Goal: Task Accomplishment & Management: Use online tool/utility

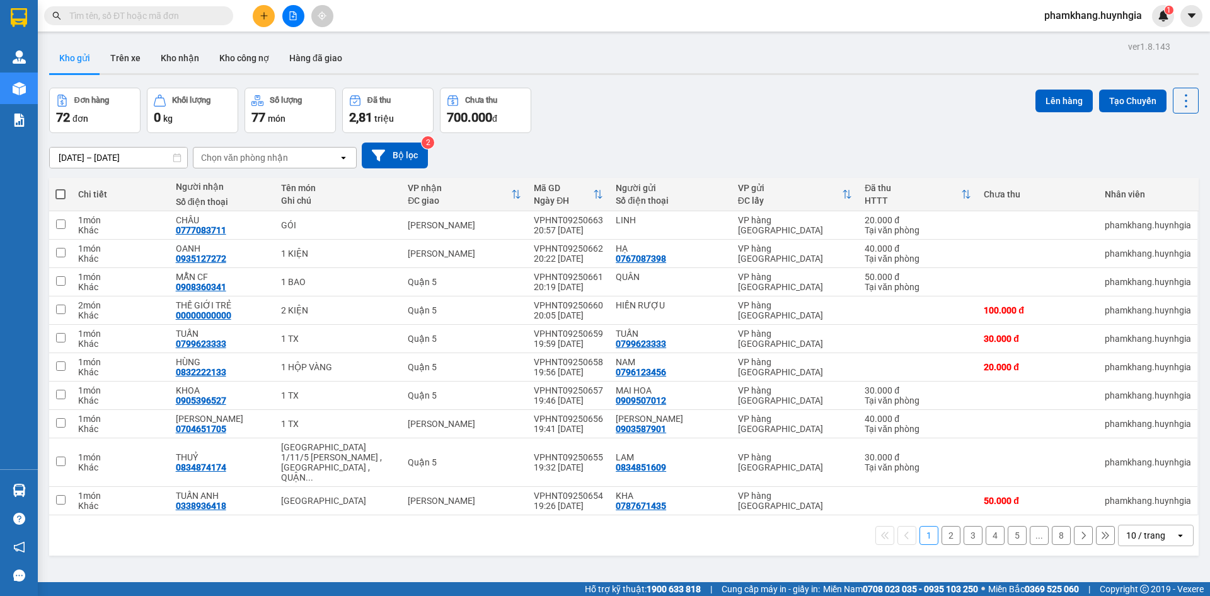
click at [265, 8] on button at bounding box center [264, 16] width 22 height 22
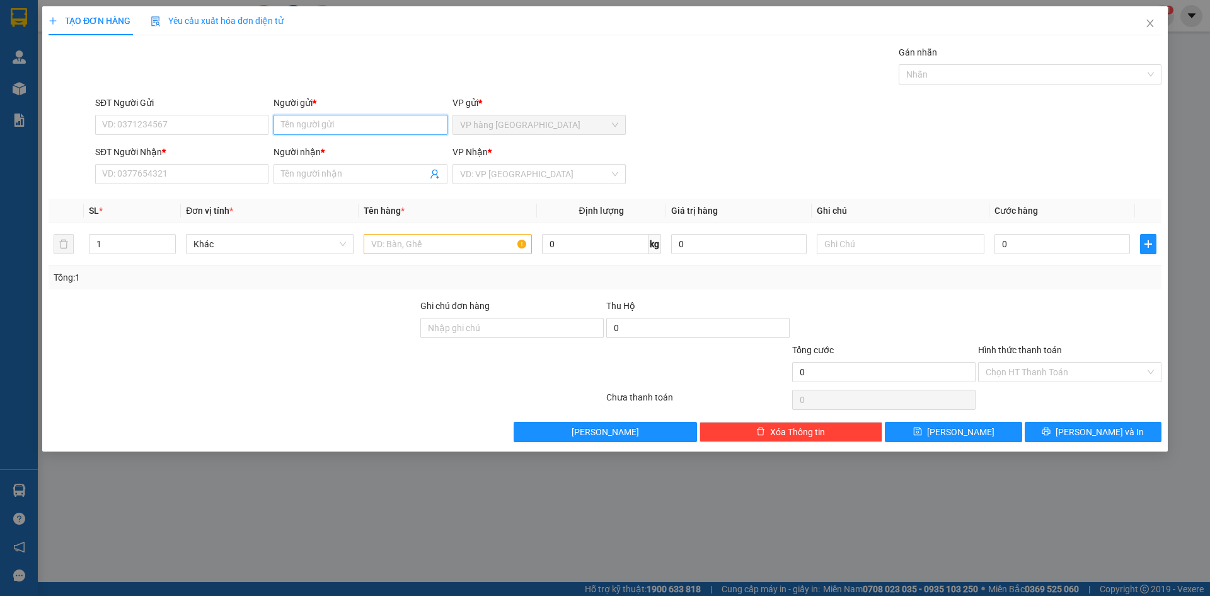
click at [332, 122] on input "Người gửi *" at bounding box center [360, 125] width 173 height 20
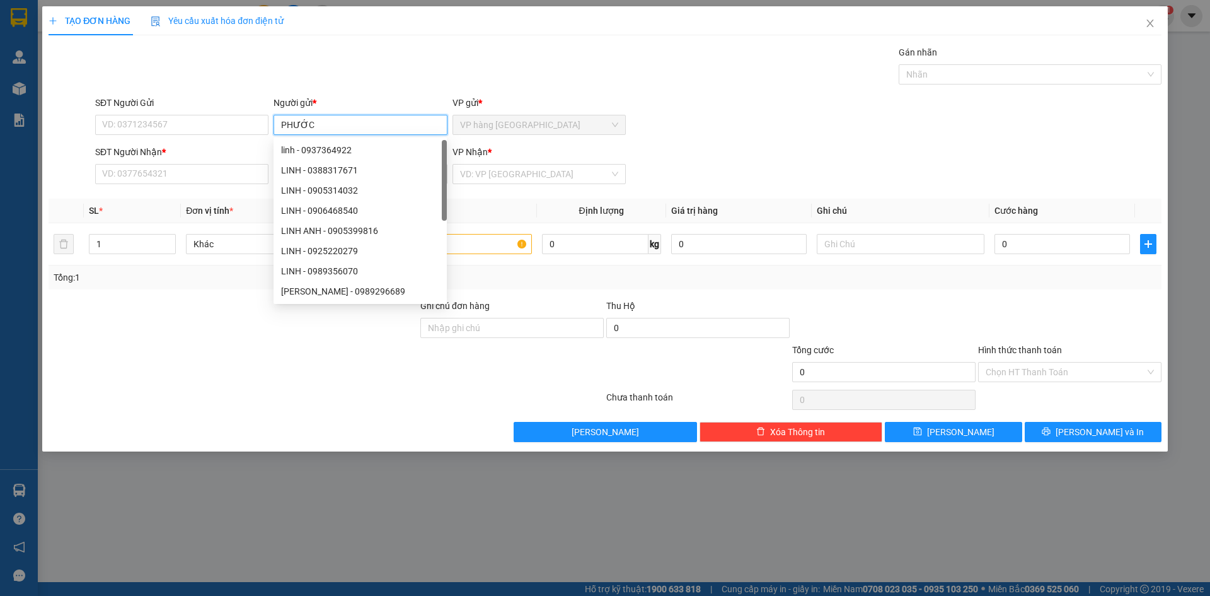
type input "PHƯỚC"
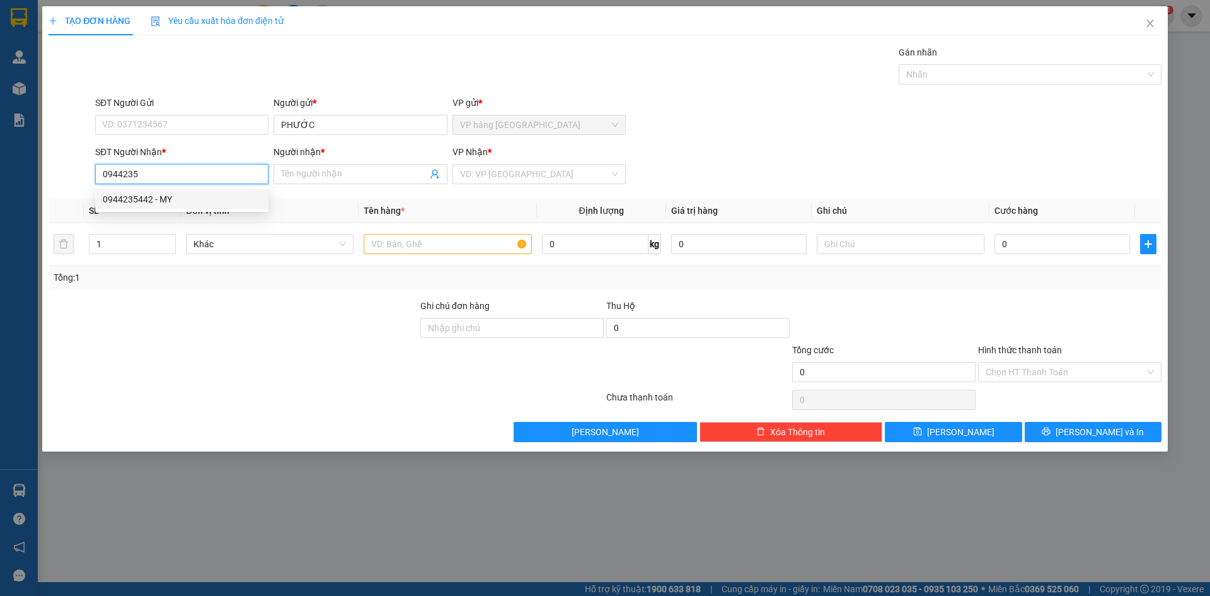
click at [147, 201] on div "0944235442 - MY" at bounding box center [182, 199] width 158 height 14
type input "0944235442"
type input "MY"
type input "0944235442"
type input "2"
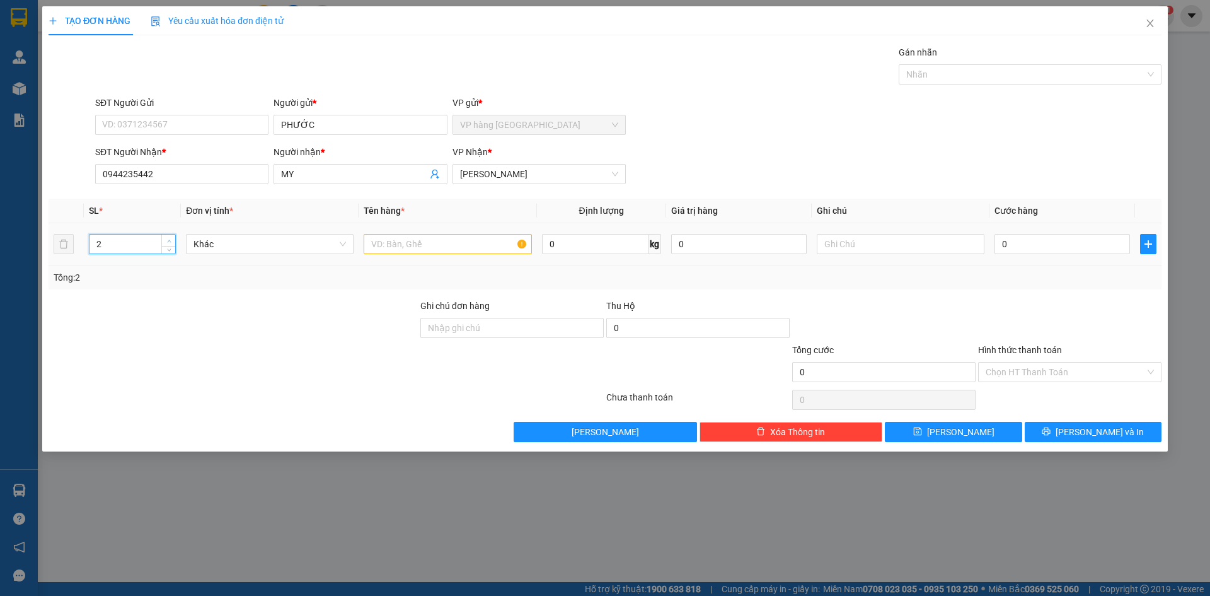
click at [168, 236] on span "Increase Value" at bounding box center [168, 239] width 14 height 11
click at [430, 252] on input "text" at bounding box center [448, 244] width 168 height 20
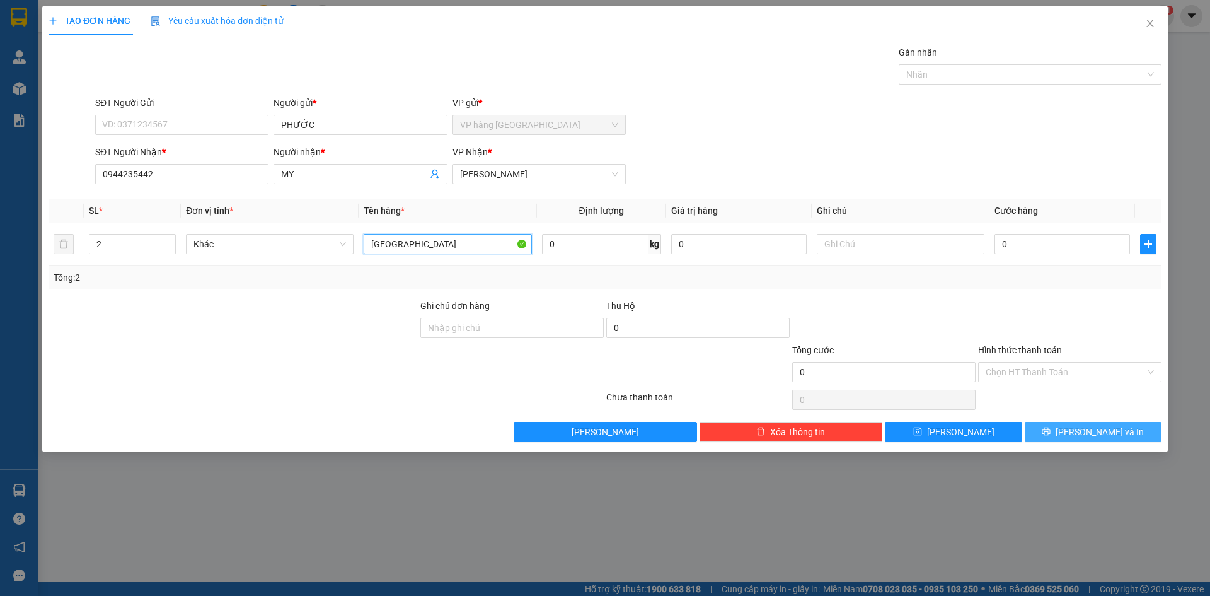
type input "[GEOGRAPHIC_DATA]"
click at [1045, 427] on button "[PERSON_NAME] và In" at bounding box center [1093, 432] width 137 height 20
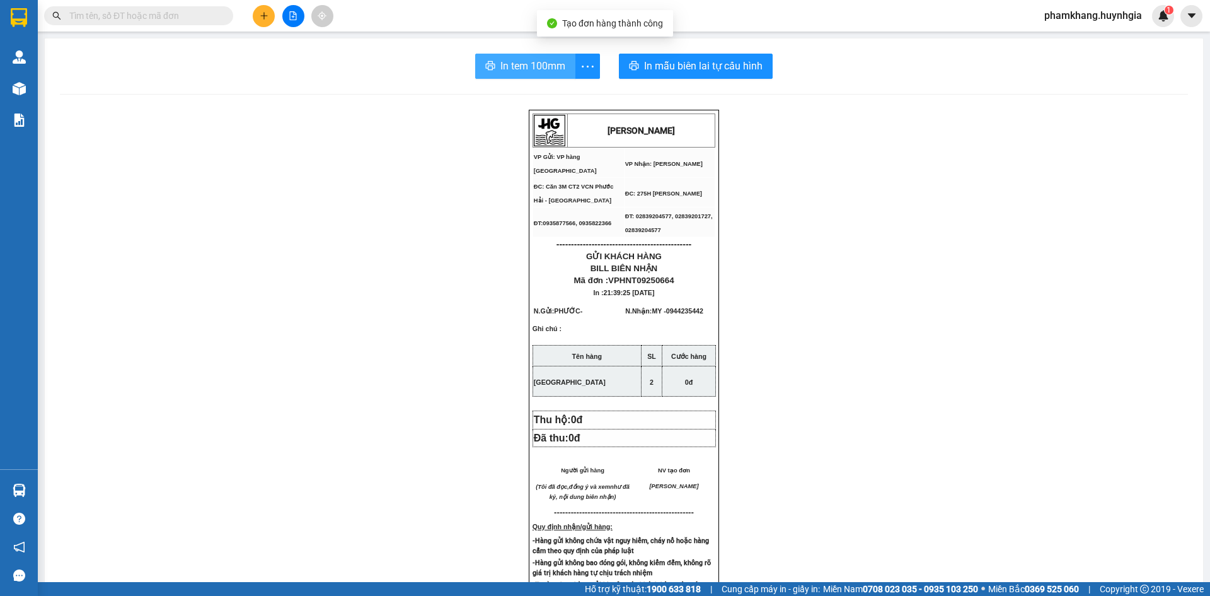
click at [513, 62] on span "In tem 100mm" at bounding box center [533, 66] width 65 height 16
click at [265, 14] on icon "plus" at bounding box center [264, 15] width 9 height 9
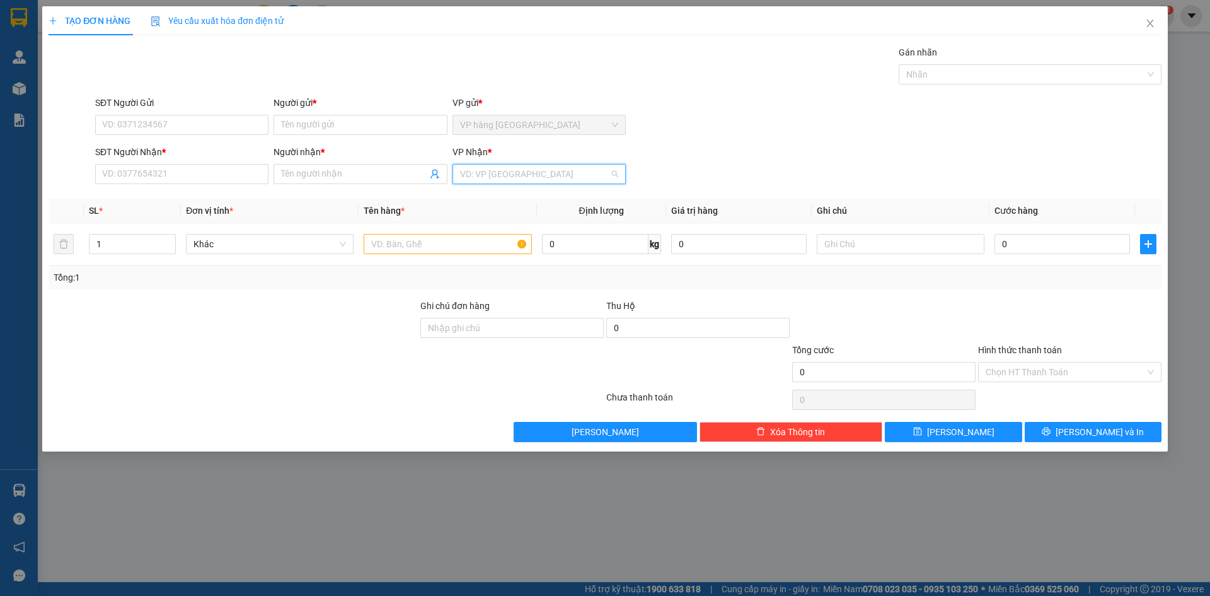
click at [526, 168] on input "search" at bounding box center [534, 174] width 149 height 19
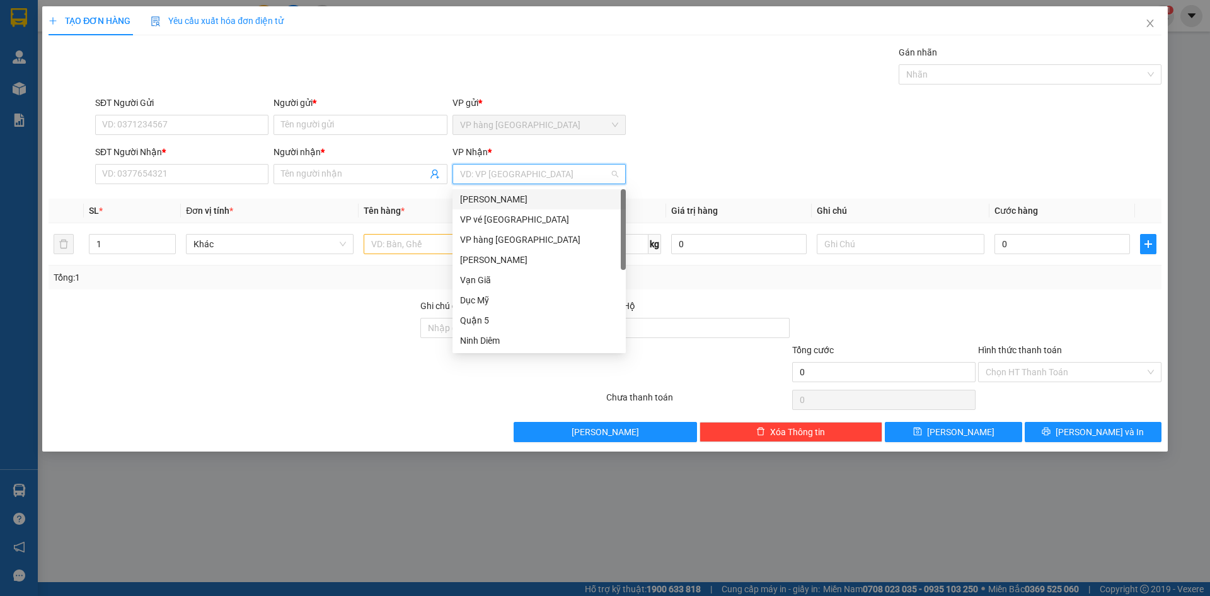
click at [522, 195] on div "[PERSON_NAME]" at bounding box center [539, 199] width 158 height 14
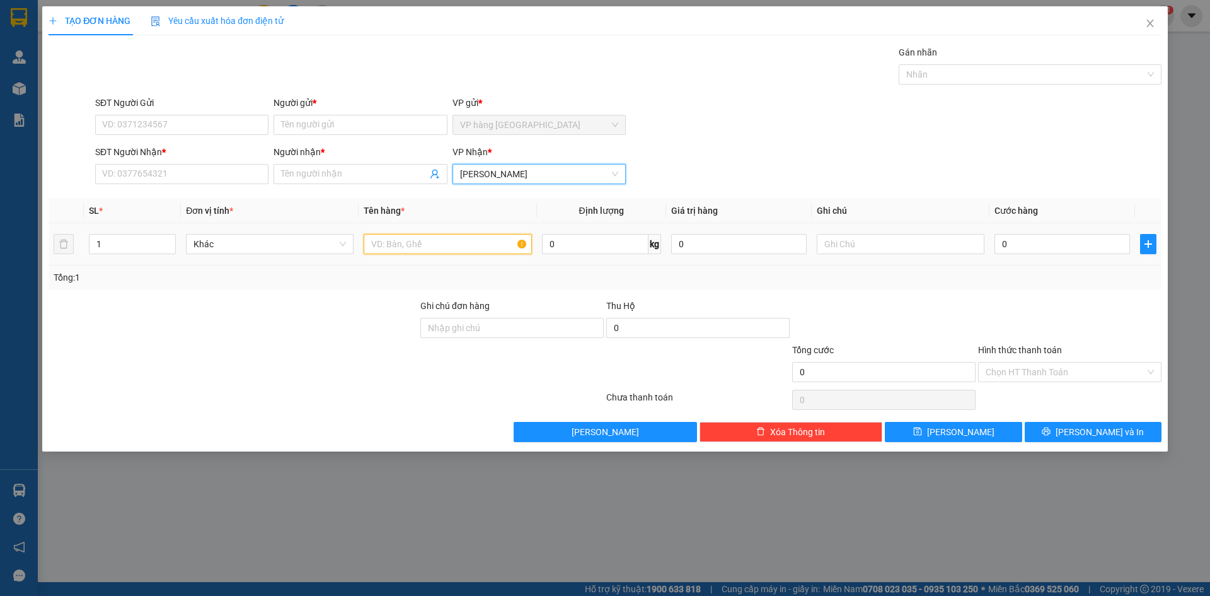
click at [398, 246] on input "text" at bounding box center [448, 244] width 168 height 20
click at [436, 241] on input "SH 150" at bounding box center [448, 244] width 168 height 20
type input "SH 150"
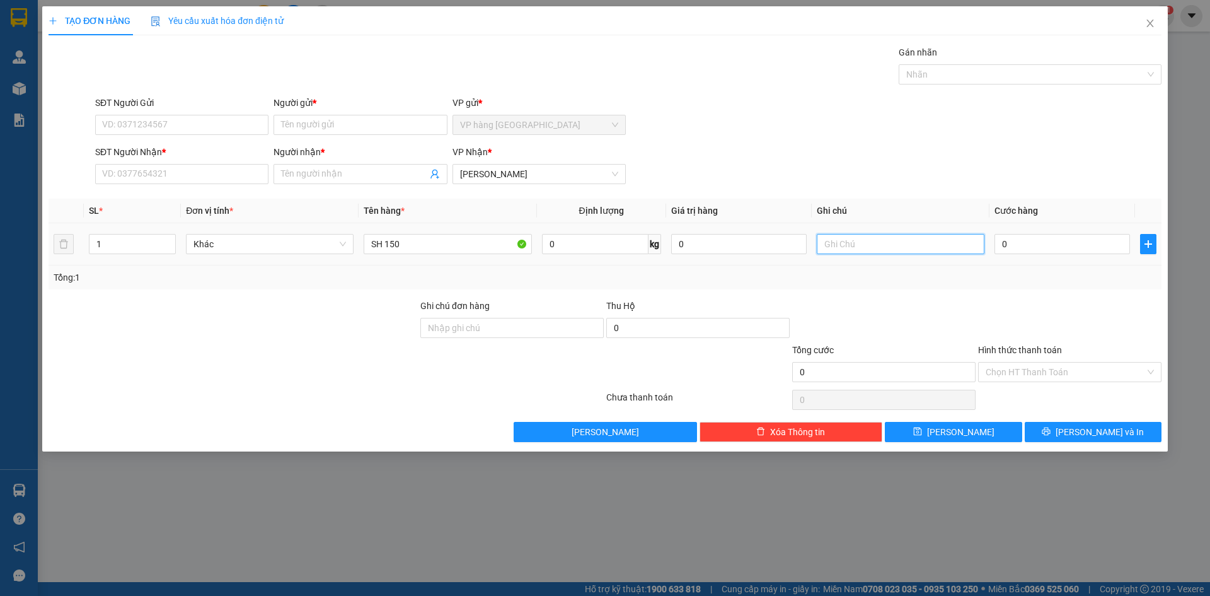
click at [956, 238] on input "text" at bounding box center [901, 244] width 168 height 20
click at [935, 197] on div "Transit Pickup Surcharge Ids Transit Deliver Surcharge Ids Transit Deliver Surc…" at bounding box center [605, 243] width 1113 height 397
click at [1022, 239] on input "0" at bounding box center [1063, 244] width 136 height 20
click at [871, 248] on input "BS:" at bounding box center [901, 244] width 168 height 20
type input "BS:70E1-65666"
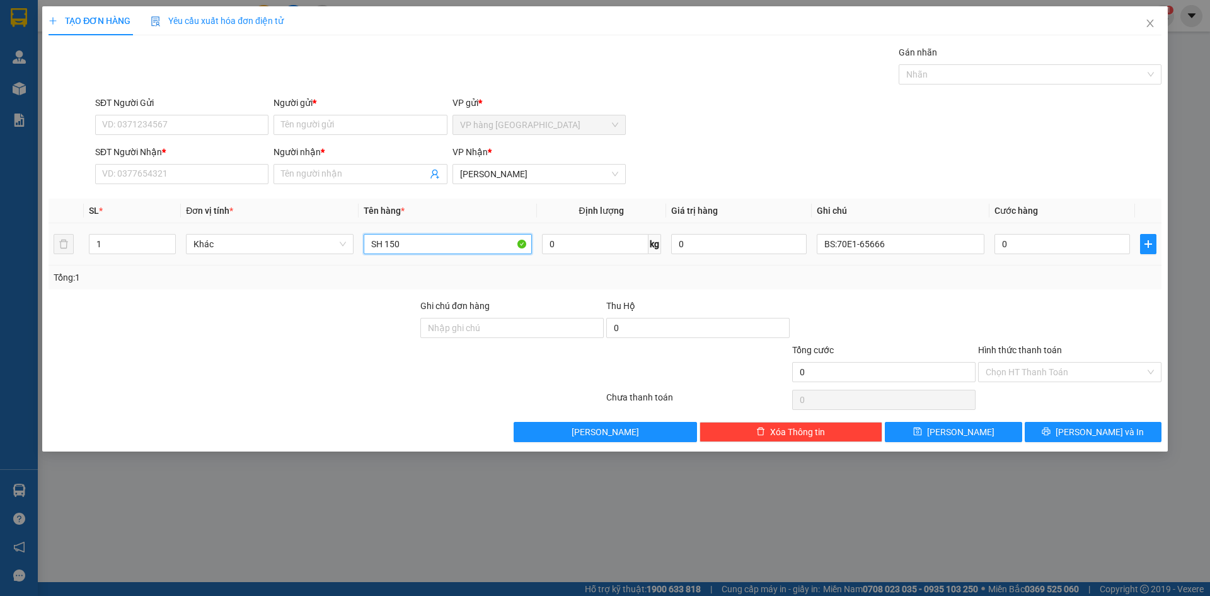
click at [454, 243] on input "SH 150" at bounding box center [448, 244] width 168 height 20
click at [1075, 243] on input "0" at bounding box center [1063, 244] width 136 height 20
type input "9"
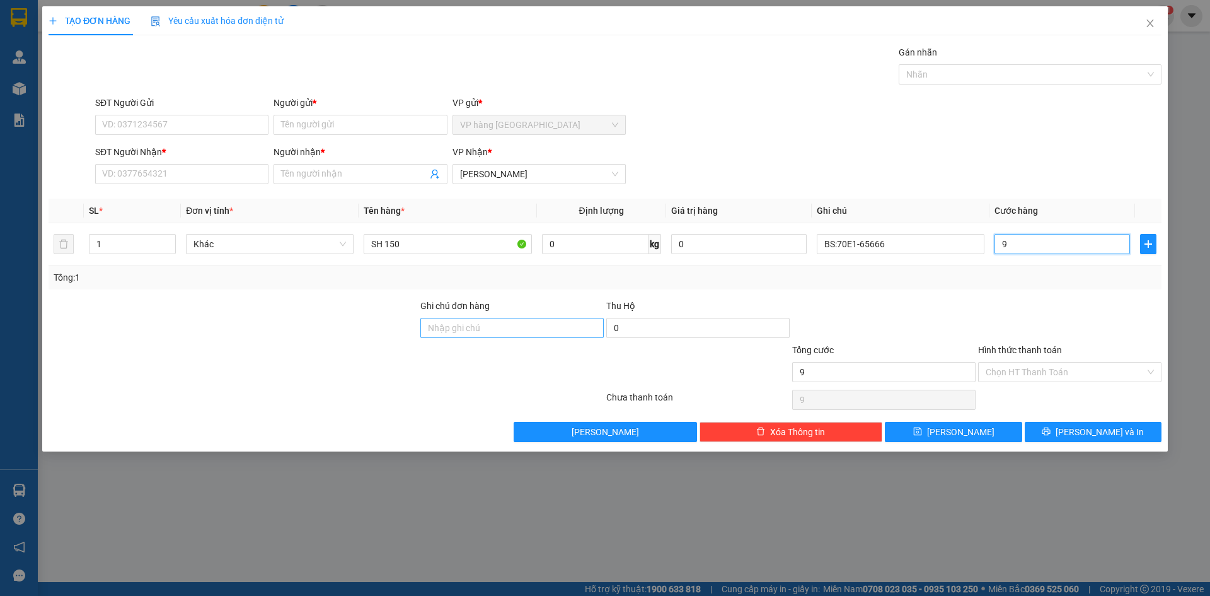
type input "90"
type input "900"
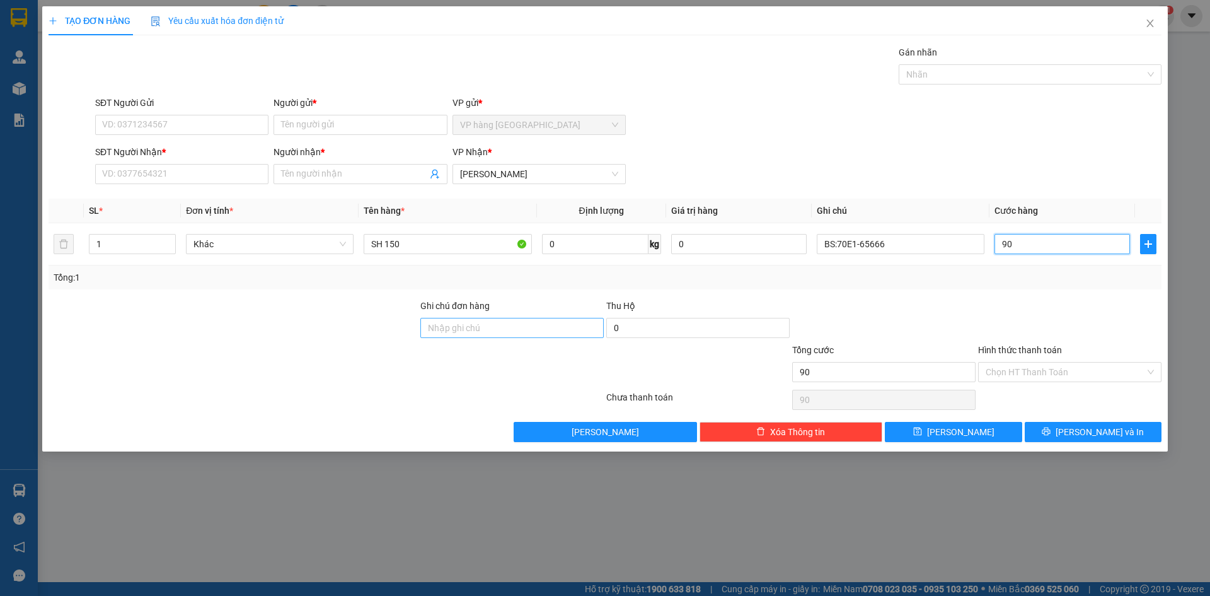
type input "900"
type input "900.000"
click at [191, 170] on input "SĐT Người Nhận *" at bounding box center [181, 174] width 173 height 20
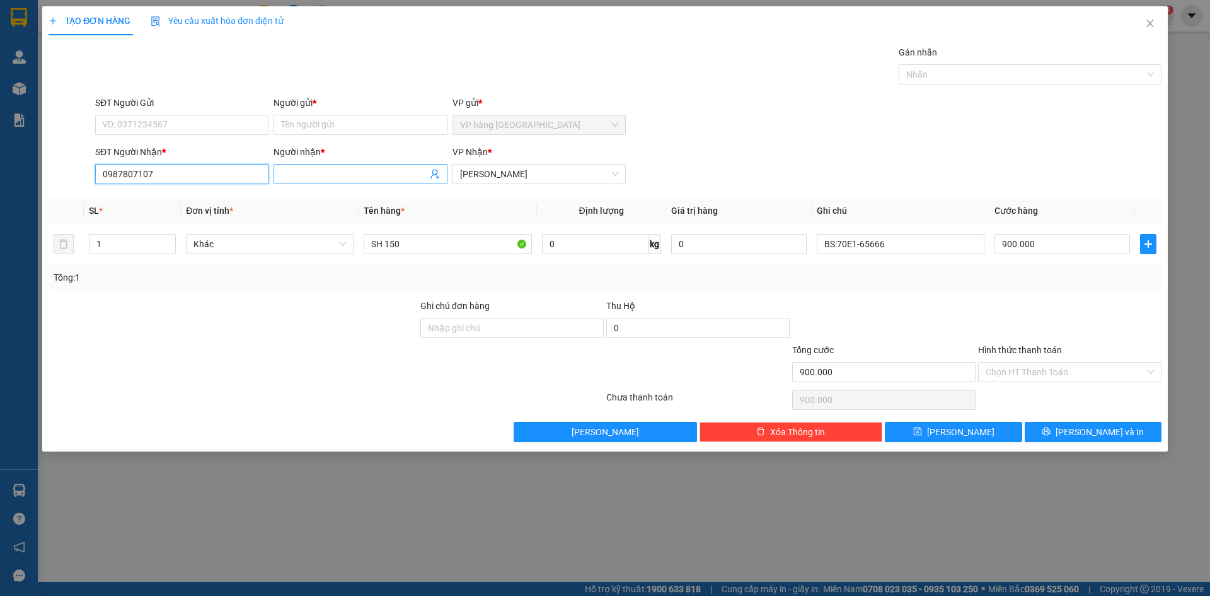
type input "0987807107"
click at [393, 175] on input "Người nhận *" at bounding box center [354, 174] width 146 height 14
type input "THIÊN ANH"
click at [185, 173] on input "0987807107" at bounding box center [181, 174] width 173 height 20
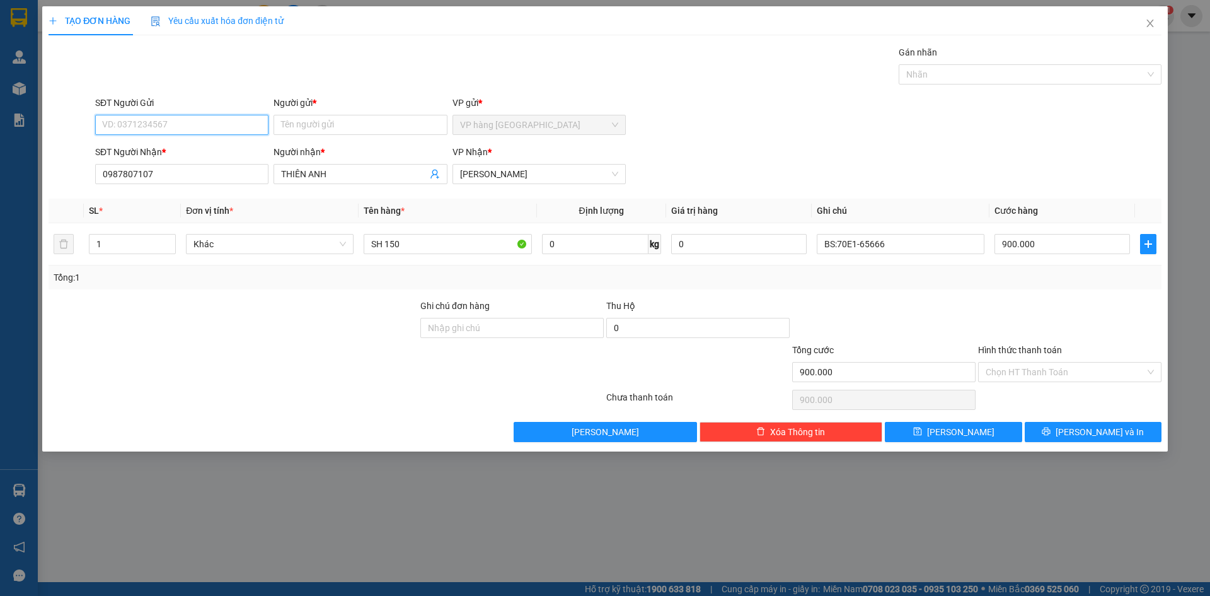
click at [191, 124] on input "SĐT Người Gửi" at bounding box center [181, 125] width 173 height 20
paste input "0987807107"
type input "0987807107"
click at [346, 173] on input "THIÊN ANH" at bounding box center [354, 174] width 146 height 14
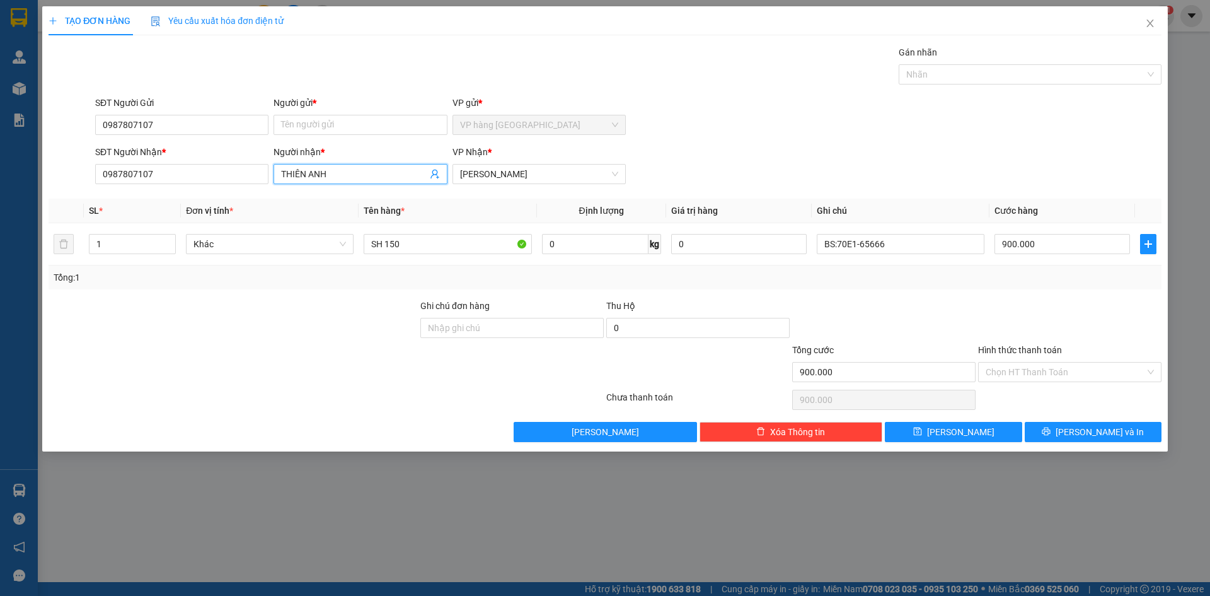
click at [346, 173] on input "THIÊN ANH" at bounding box center [354, 174] width 146 height 14
click at [342, 120] on input "Người gửi *" at bounding box center [360, 125] width 173 height 20
paste input "THIÊN ANH"
type input "THIÊN ANH"
click at [882, 79] on div "Gán nhãn Nhãn" at bounding box center [629, 67] width 1072 height 44
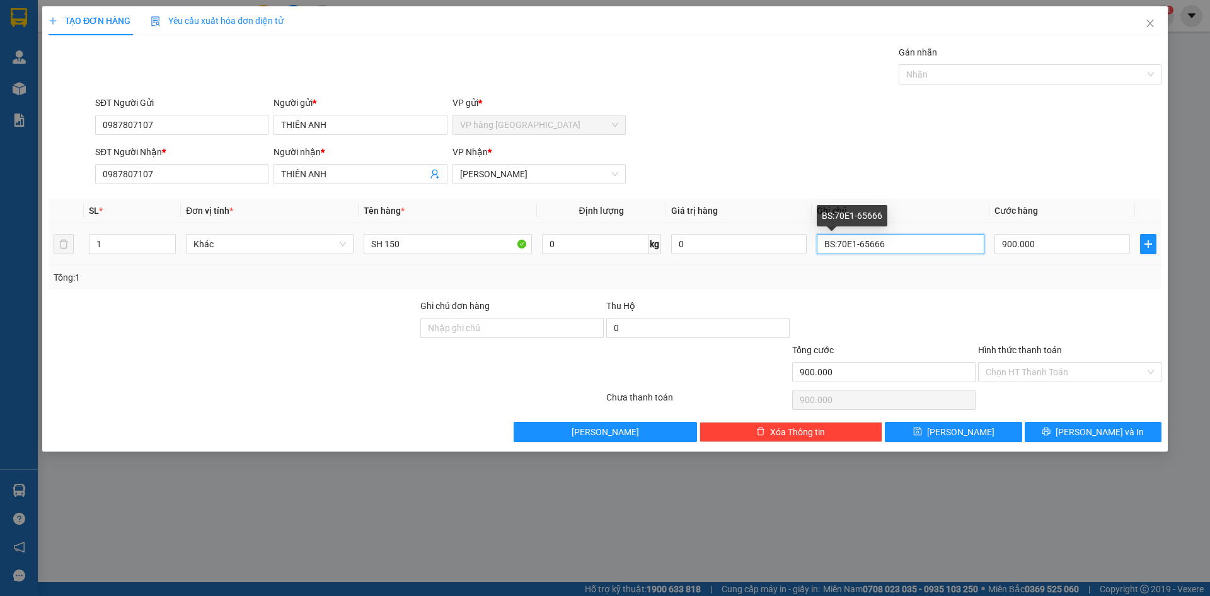
click at [918, 235] on input "BS:70E1-65666" at bounding box center [901, 244] width 168 height 20
click at [915, 240] on input "BS:70E1-65666" at bounding box center [901, 244] width 168 height 20
click at [952, 178] on div "SĐT Người Nhận * 0987807107 Người nhận * THIÊN ANH VP Nhận * [PERSON_NAME]" at bounding box center [629, 167] width 1072 height 44
click at [930, 234] on input "BS:70E1-65666" at bounding box center [901, 244] width 168 height 20
click at [949, 179] on div "SĐT Người Nhận * 0987807107 Người nhận * THIÊN ANH VP Nhận * [PERSON_NAME]" at bounding box center [629, 167] width 1072 height 44
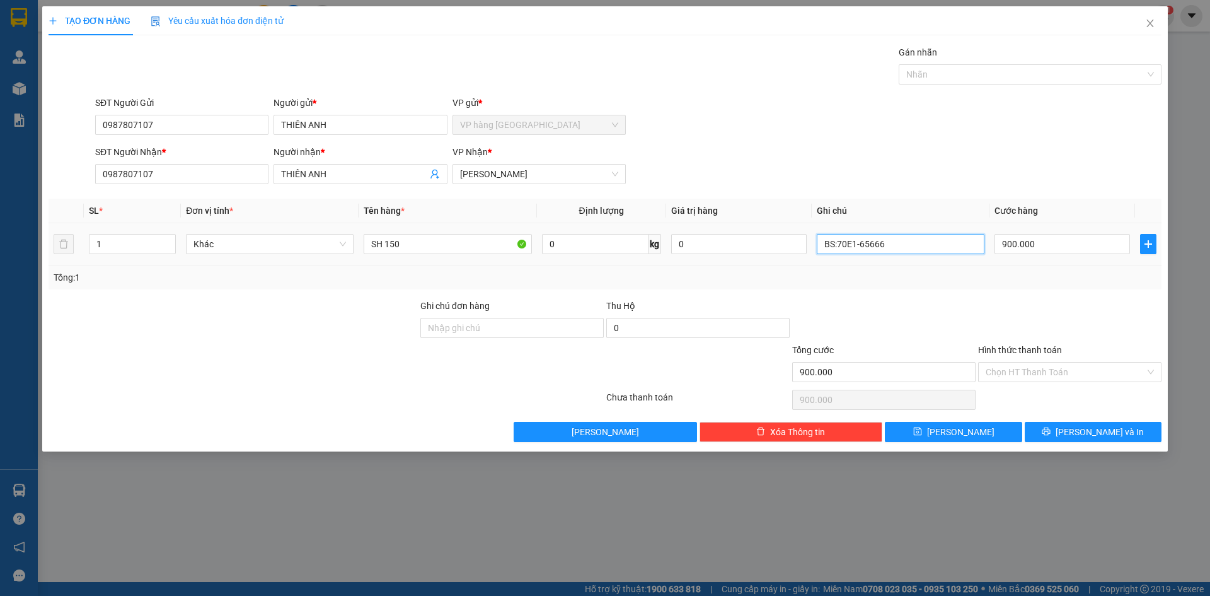
click at [929, 236] on input "BS:70E1-65666" at bounding box center [901, 244] width 168 height 20
click at [913, 252] on input "BS:70E1-65666" at bounding box center [901, 244] width 168 height 20
click at [903, 232] on div "BS:70E1-65666" at bounding box center [901, 243] width 168 height 25
click at [943, 246] on input "BS:70E1-65666" at bounding box center [901, 244] width 168 height 20
click at [941, 184] on div "SĐT Người Nhận * 0987807107 Người nhận * THIÊN ANH VP Nhận * [PERSON_NAME]" at bounding box center [629, 167] width 1072 height 44
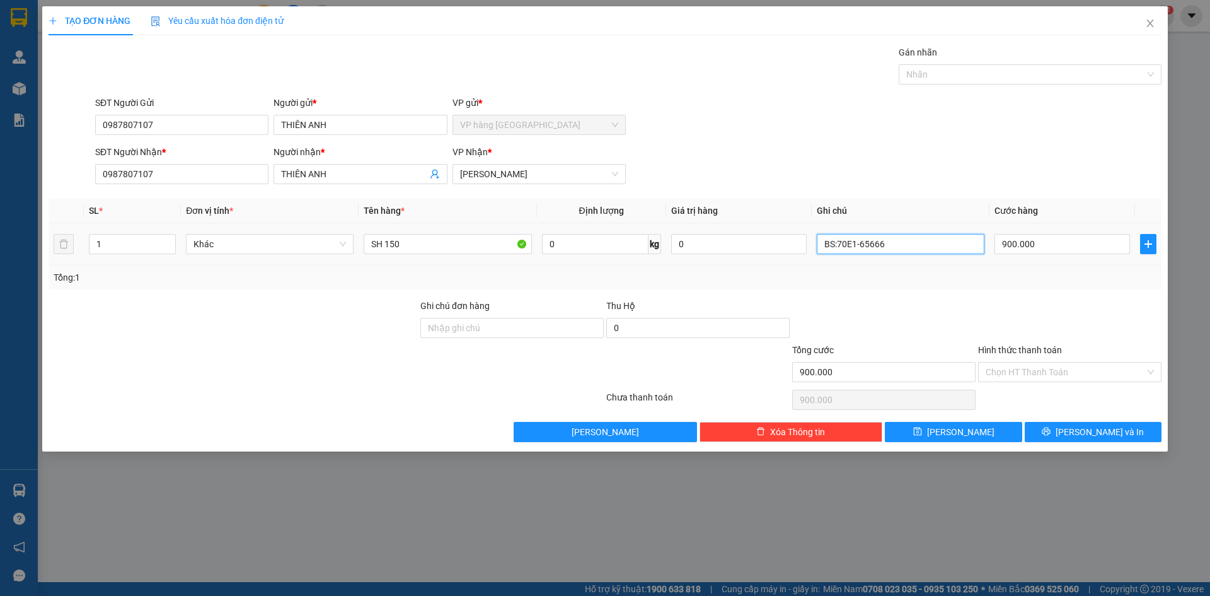
click at [915, 246] on input "BS:70E1-65666" at bounding box center [901, 244] width 168 height 20
drag, startPoint x: 982, startPoint y: 147, endPoint x: 939, endPoint y: 212, distance: 78.7
click at [981, 148] on div "SĐT Người Nhận * 0987807107 Người nhận * THIÊN ANH VP Nhận * [PERSON_NAME]" at bounding box center [629, 167] width 1072 height 44
click at [927, 246] on input "BS:70E1-65666" at bounding box center [901, 244] width 168 height 20
type input "BS:70E1-65666 CCCD:072179008095"
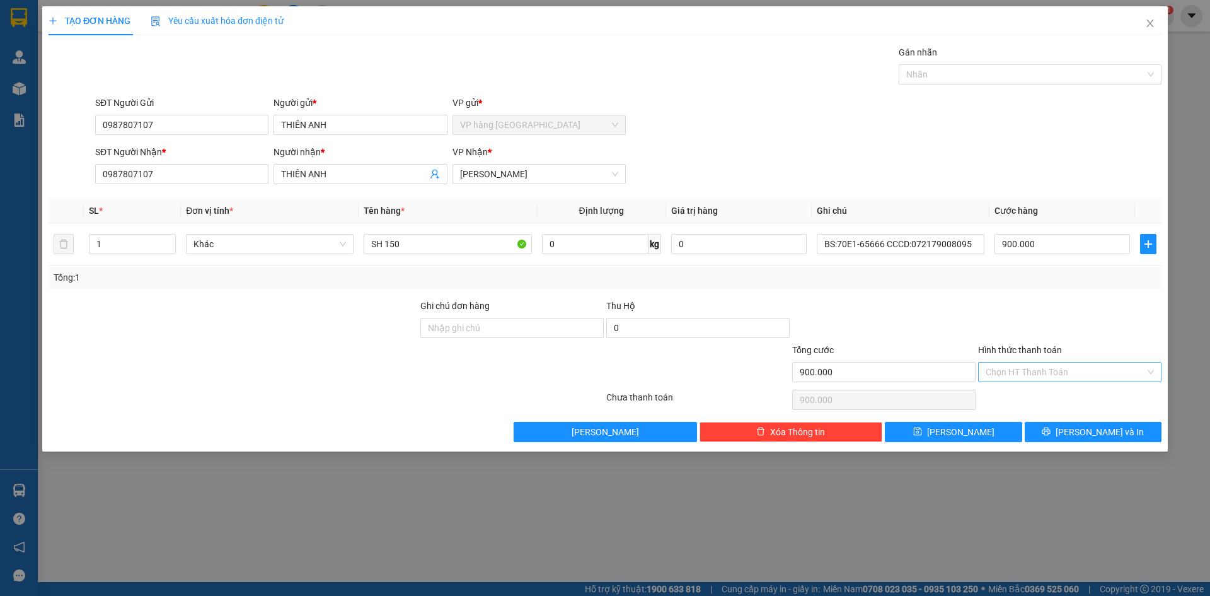
click at [1016, 368] on input "Hình thức thanh toán" at bounding box center [1065, 371] width 159 height 19
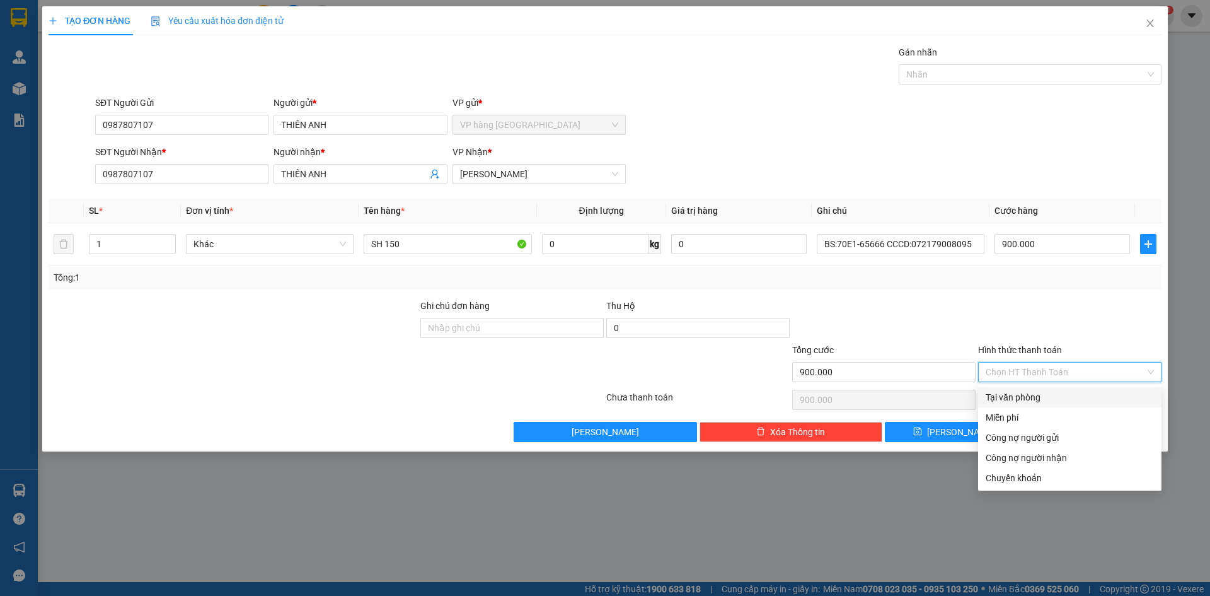
click at [1026, 398] on div "Tại văn phòng" at bounding box center [1070, 397] width 168 height 14
type input "0"
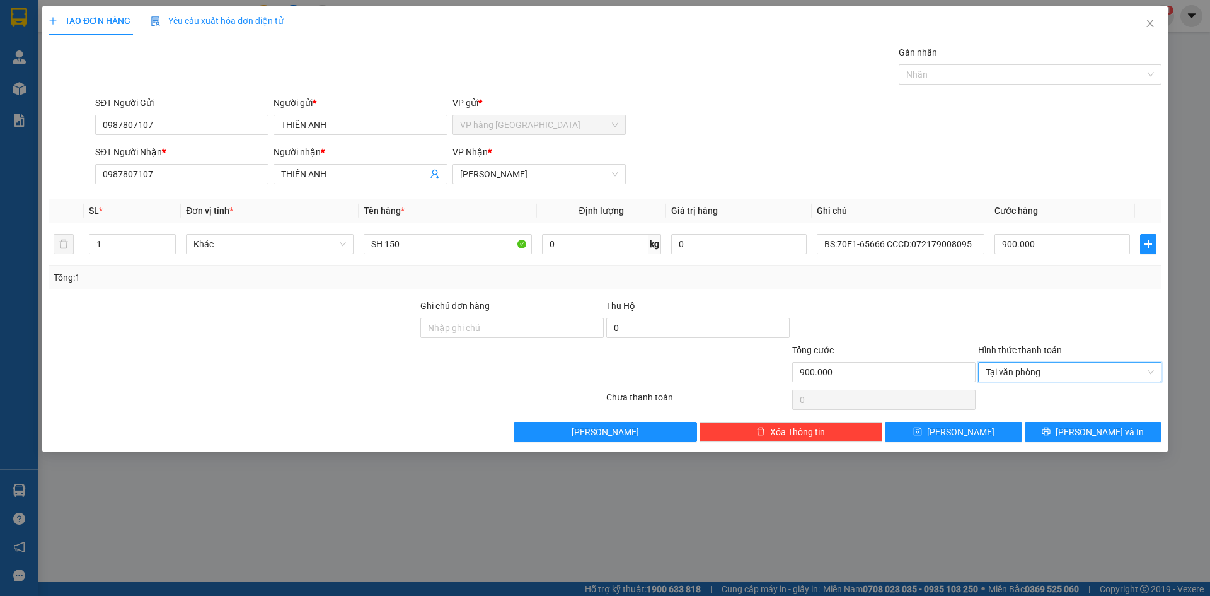
click at [1019, 323] on div at bounding box center [1070, 321] width 186 height 44
click at [994, 330] on div at bounding box center [1070, 321] width 186 height 44
click at [1091, 327] on div at bounding box center [1070, 321] width 186 height 44
click at [1074, 375] on span "Tại văn phòng" at bounding box center [1070, 371] width 168 height 19
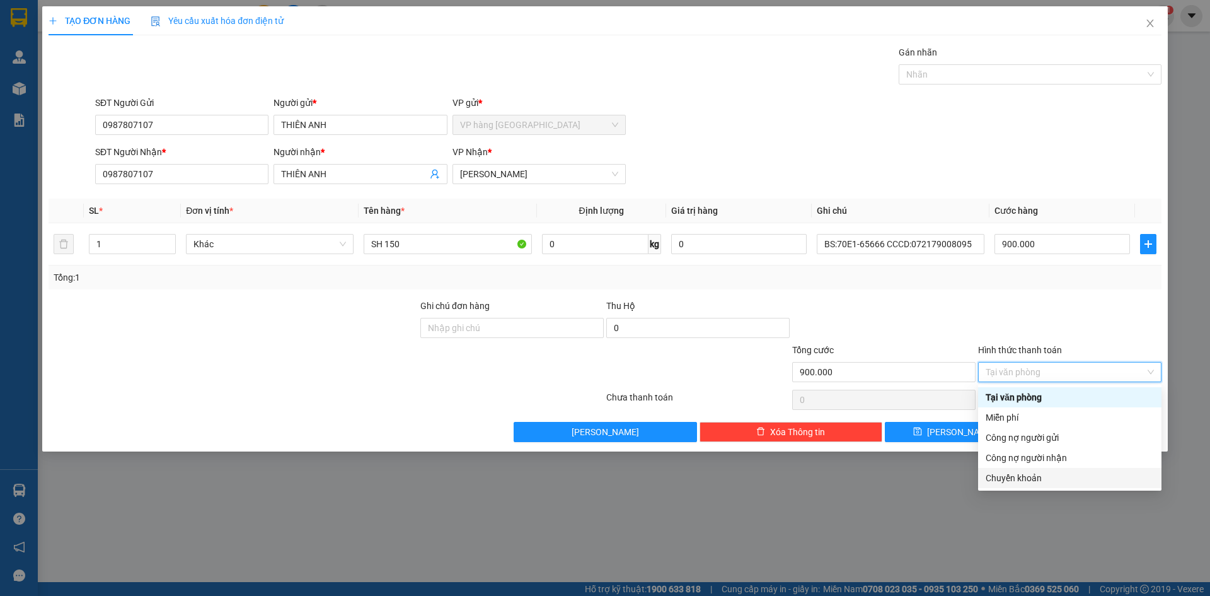
click at [1036, 476] on div "Chuyển khoản" at bounding box center [1070, 478] width 168 height 14
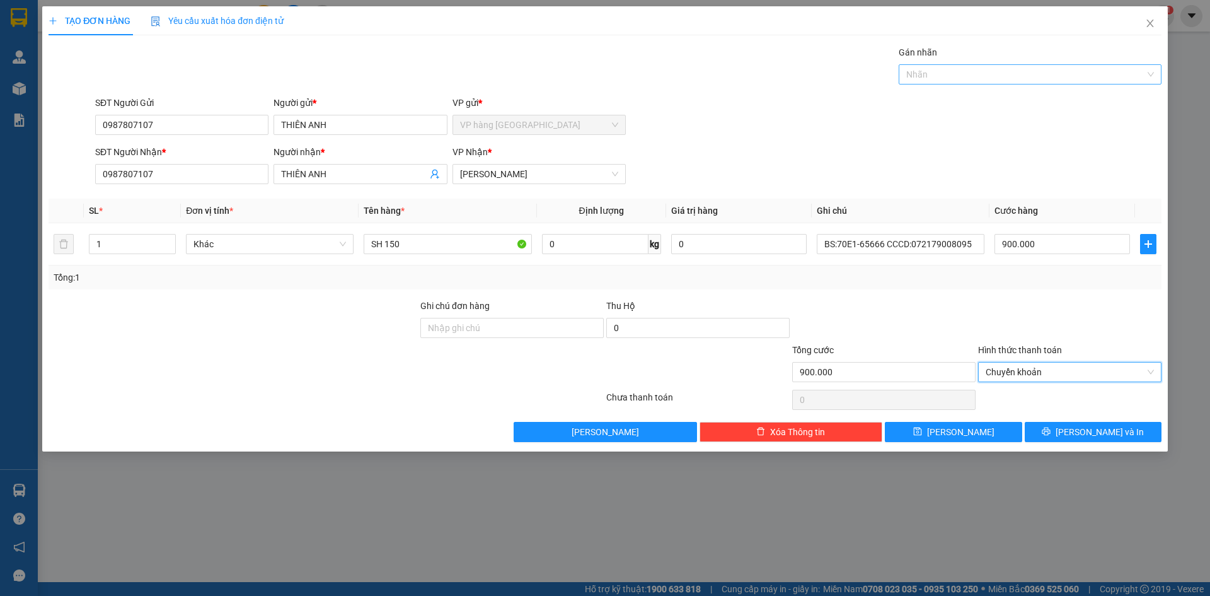
click at [1013, 71] on div at bounding box center [1024, 74] width 244 height 15
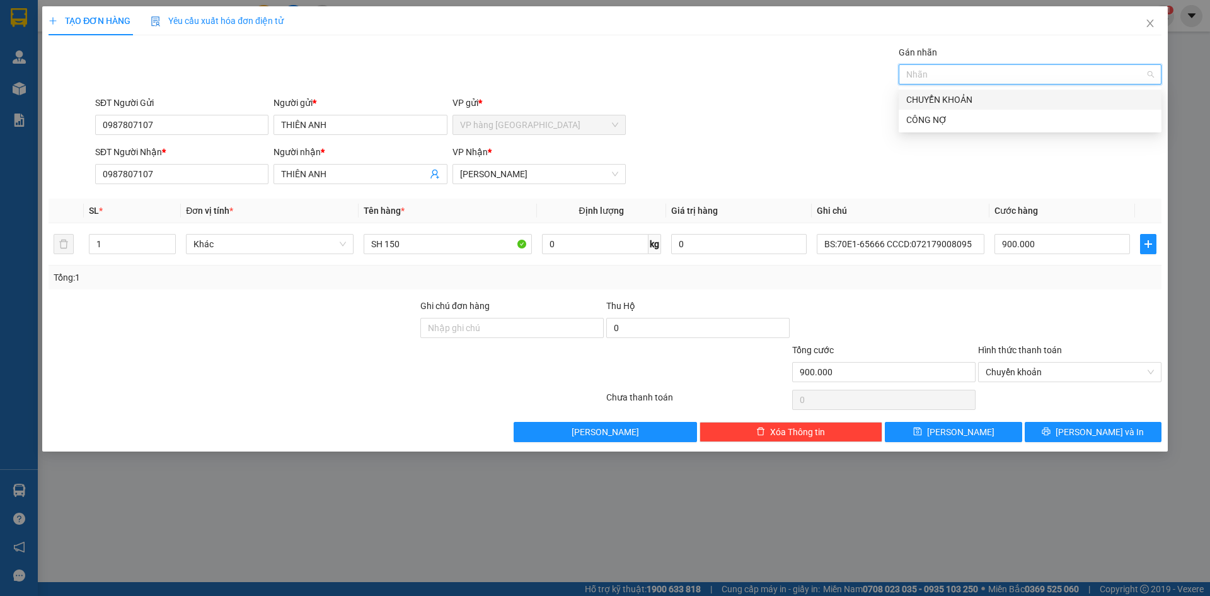
click at [952, 98] on div "CHUYỂN KHOẢN" at bounding box center [1030, 100] width 248 height 14
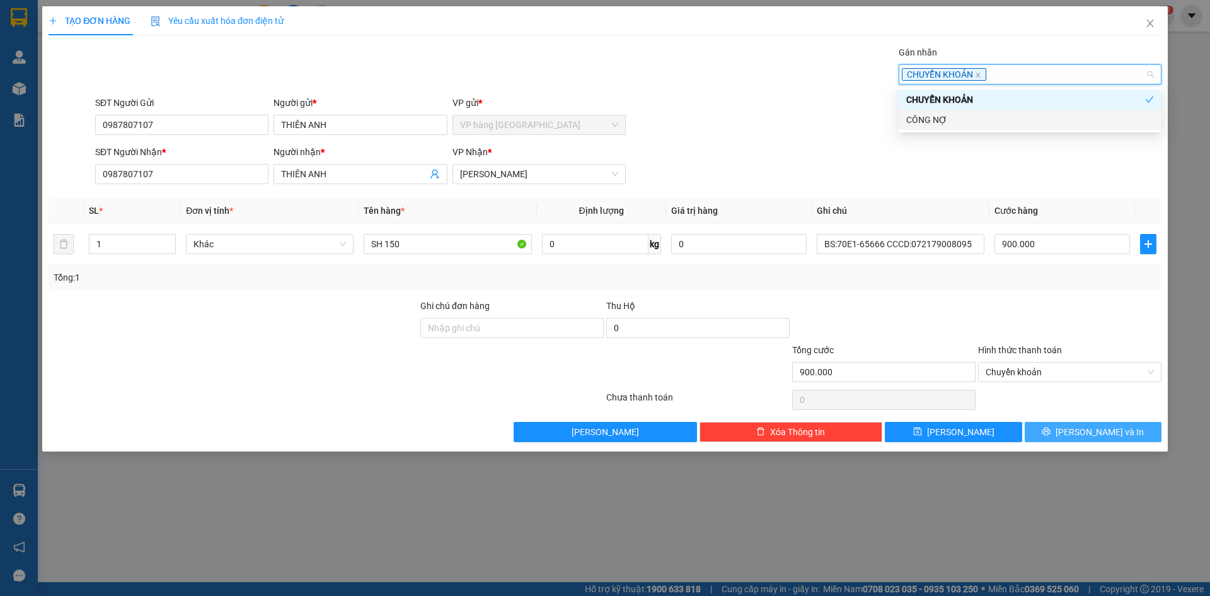
click at [1084, 440] on button "[PERSON_NAME] và In" at bounding box center [1093, 432] width 137 height 20
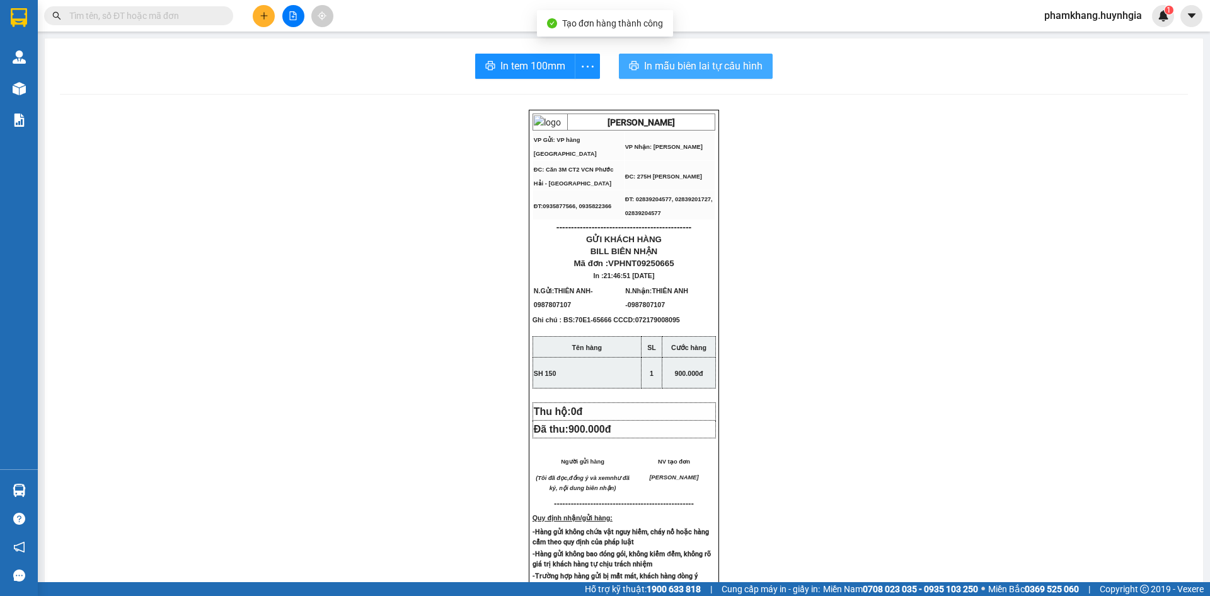
click at [717, 64] on span "In mẫu biên lai tự cấu hình" at bounding box center [703, 66] width 119 height 16
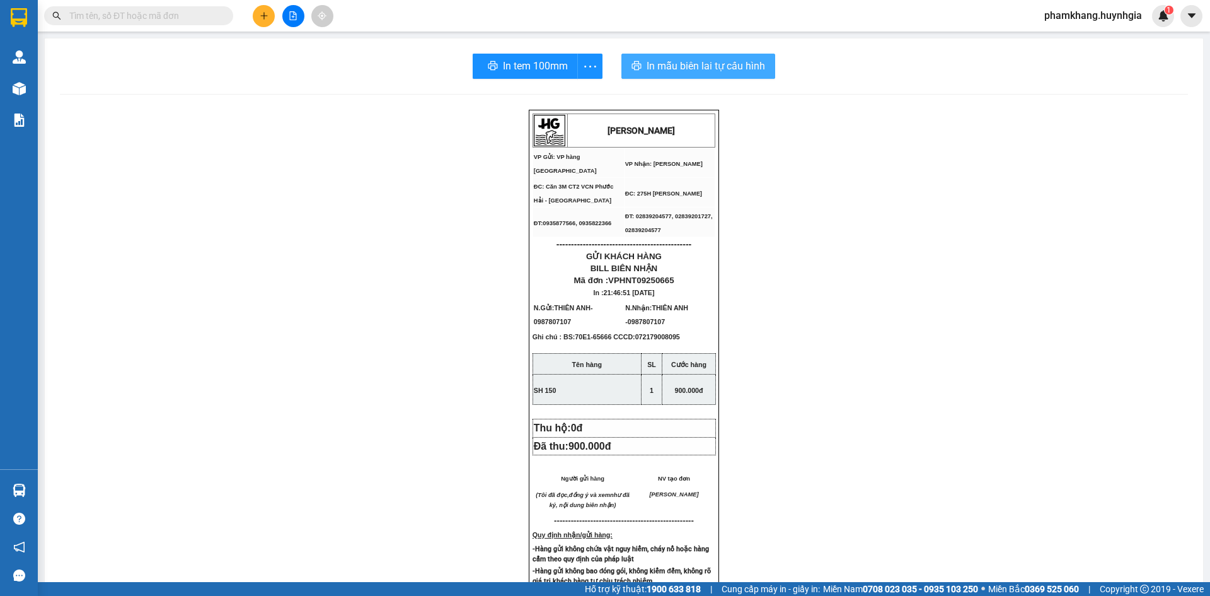
click at [745, 73] on span "In mẫu biên lai tự cấu hình" at bounding box center [706, 66] width 119 height 16
click at [543, 71] on span "In tem 100mm" at bounding box center [533, 66] width 65 height 16
click at [1006, 274] on div "[PERSON_NAME] VP Gửi: VP hàng Nha Trang VP Nhận: [PERSON_NAME] ĐC: Căn 3M CT2…" at bounding box center [624, 557] width 1128 height 894
click at [980, 295] on div "[PERSON_NAME] VP Gửi: VP hàng Nha Trang VP Nhận: [PERSON_NAME] ĐC: Căn 3M CT2…" at bounding box center [624, 557] width 1128 height 894
click at [1077, 178] on div "[PERSON_NAME] VP Gửi: VP hàng Nha Trang VP Nhận: [PERSON_NAME] ĐC: Căn 3M CT2…" at bounding box center [624, 557] width 1128 height 894
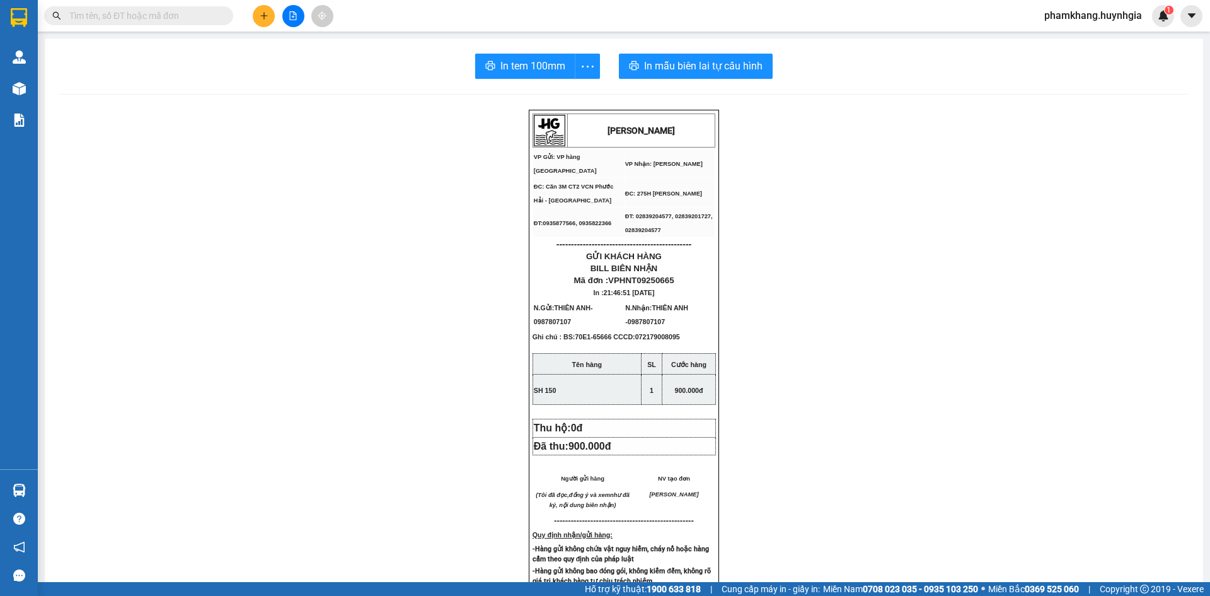
click at [1130, 228] on div "[PERSON_NAME] VP Gửi: VP hàng Nha Trang VP Nhận: [PERSON_NAME] ĐC: Căn 3M CT2…" at bounding box center [624, 557] width 1128 height 894
click at [1080, 371] on div "[PERSON_NAME] VP Gửi: VP hàng Nha Trang VP Nhận: [PERSON_NAME] ĐC: Căn 3M CT2…" at bounding box center [624, 557] width 1128 height 894
click at [1125, 324] on div "[PERSON_NAME] VP Gửi: VP hàng Nha Trang VP Nhận: [PERSON_NAME] ĐC: Căn 3M CT2…" at bounding box center [624, 557] width 1128 height 894
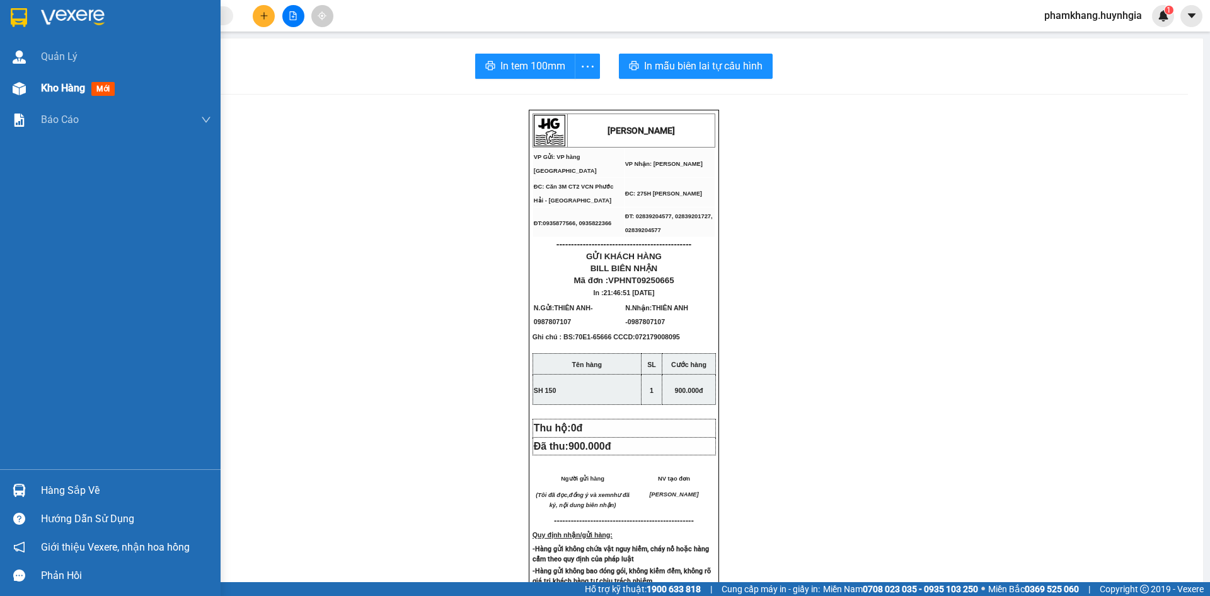
click at [43, 90] on span "Kho hàng" at bounding box center [63, 88] width 44 height 12
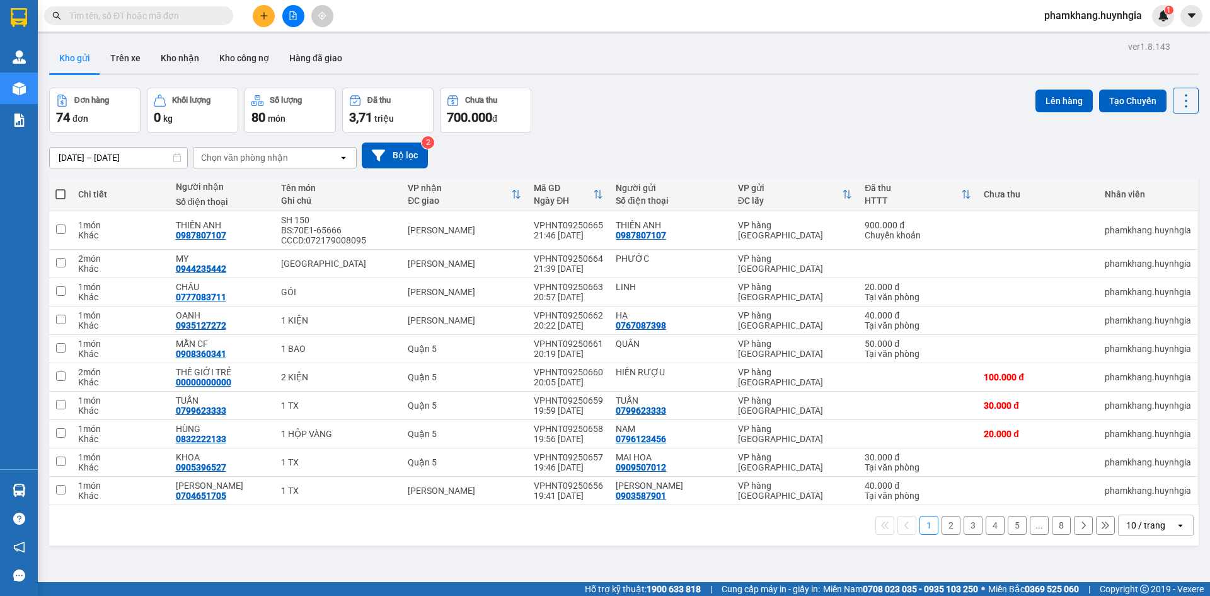
click at [980, 173] on div "[DATE] – [DATE] Press the down arrow key to interact with the calendar and sele…" at bounding box center [624, 155] width 1150 height 45
click at [1126, 526] on div "10 / trang" at bounding box center [1145, 525] width 39 height 13
click at [1135, 502] on span "100 / trang" at bounding box center [1141, 497] width 45 height 13
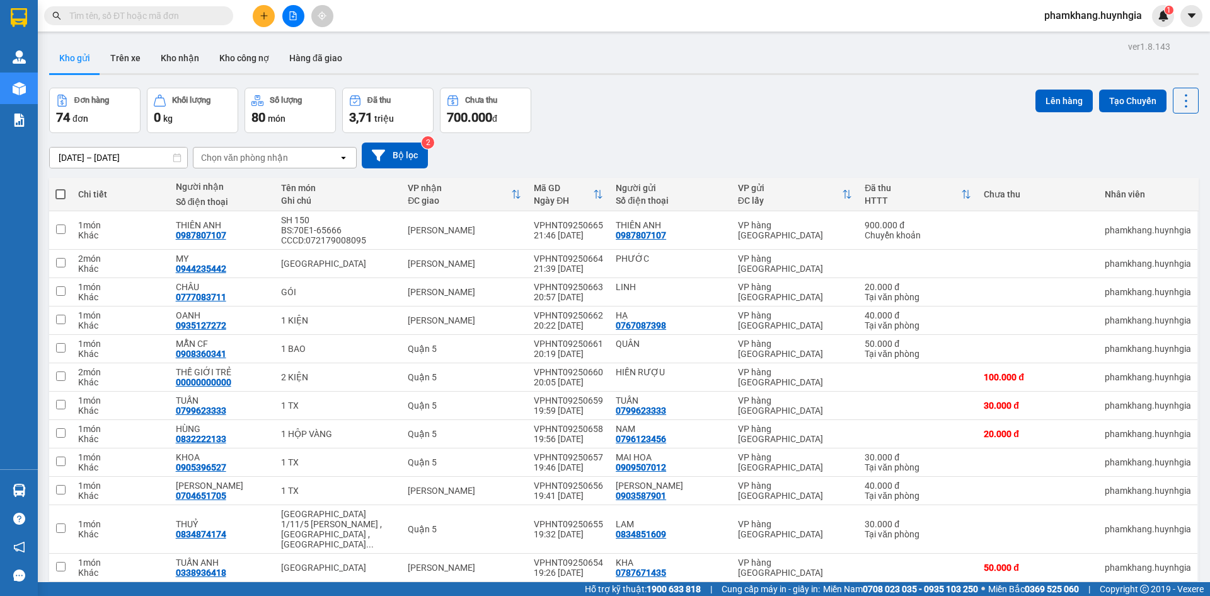
drag, startPoint x: 988, startPoint y: 139, endPoint x: 978, endPoint y: 136, distance: 10.6
click at [988, 139] on div "[DATE] – [DATE] Press the down arrow key to interact with the calendar and sele…" at bounding box center [624, 155] width 1150 height 45
checkbox input "true"
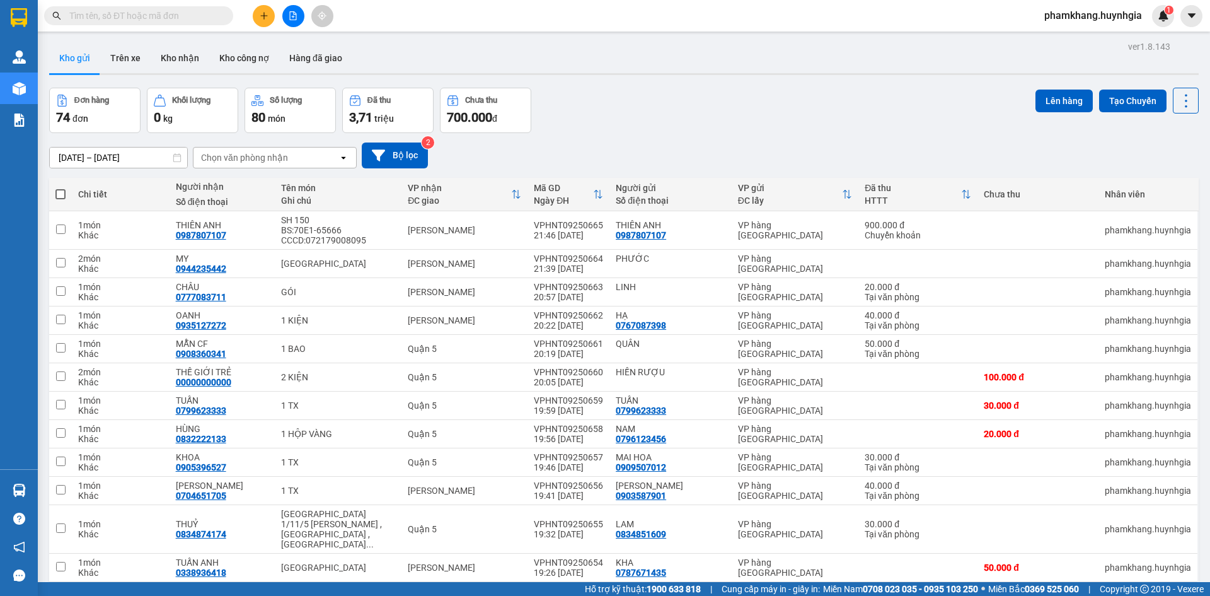
checkbox input "true"
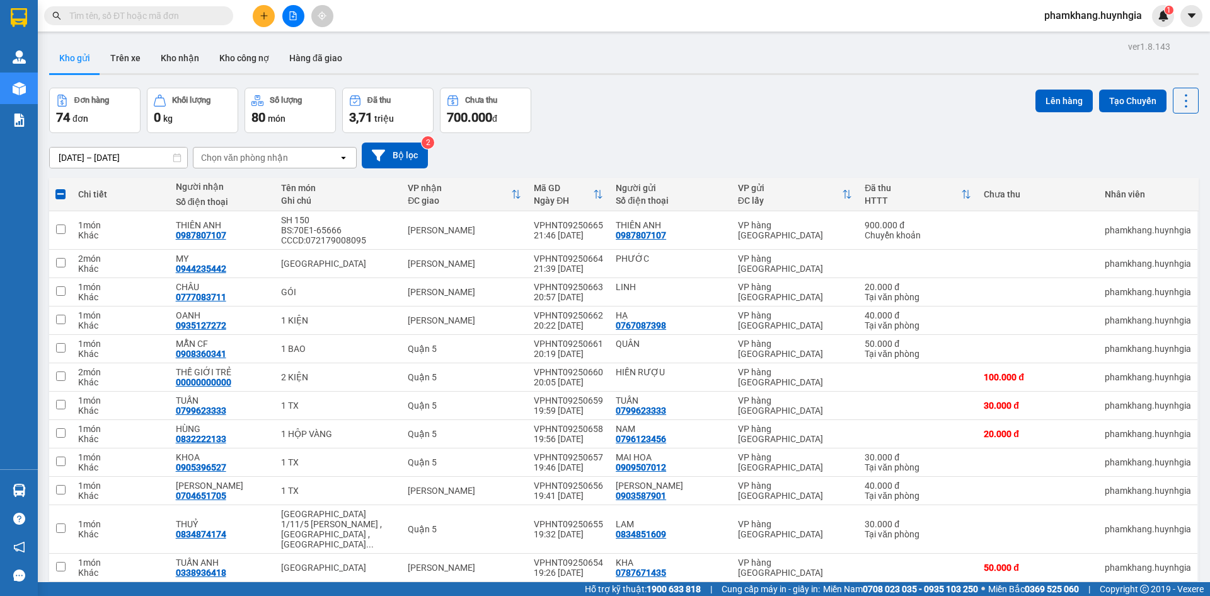
checkbox input "true"
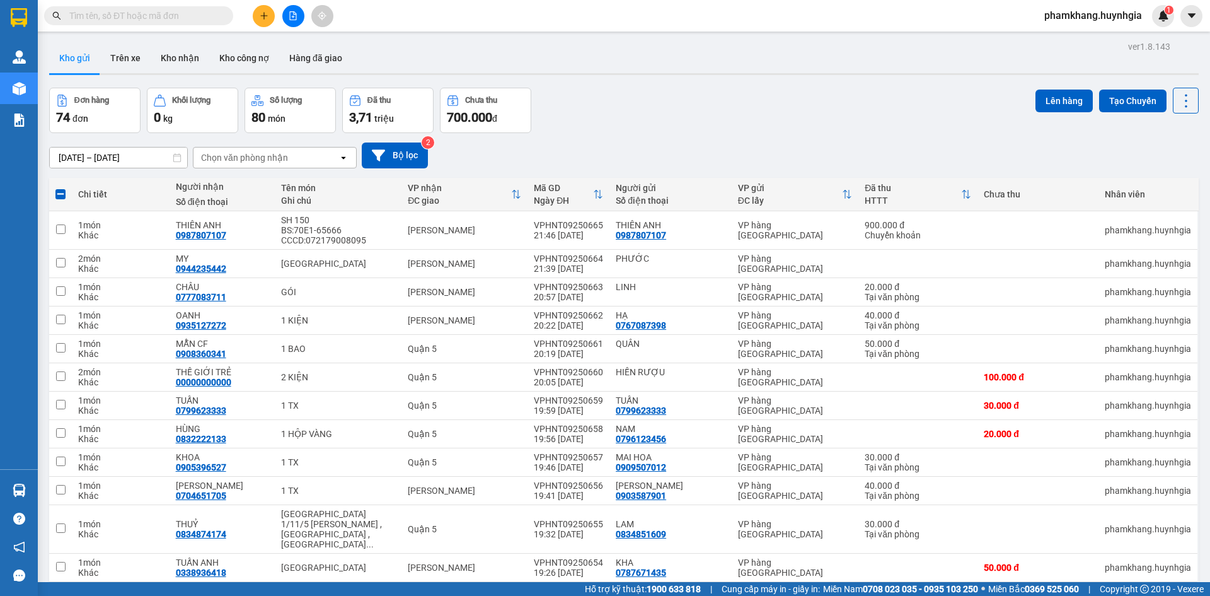
checkbox input "true"
click at [378, 154] on icon at bounding box center [378, 154] width 13 height 11
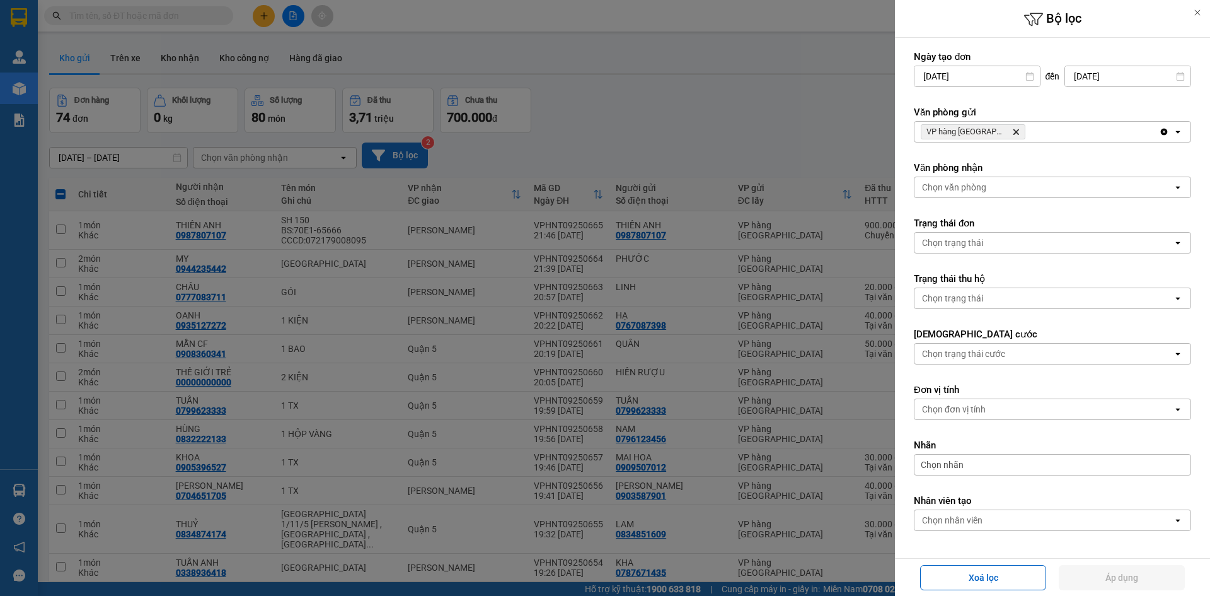
click at [969, 465] on div "Chọn nhãn" at bounding box center [1052, 464] width 277 height 21
click at [959, 530] on div "CHUYỂN KHOẢN" at bounding box center [965, 527] width 74 height 16
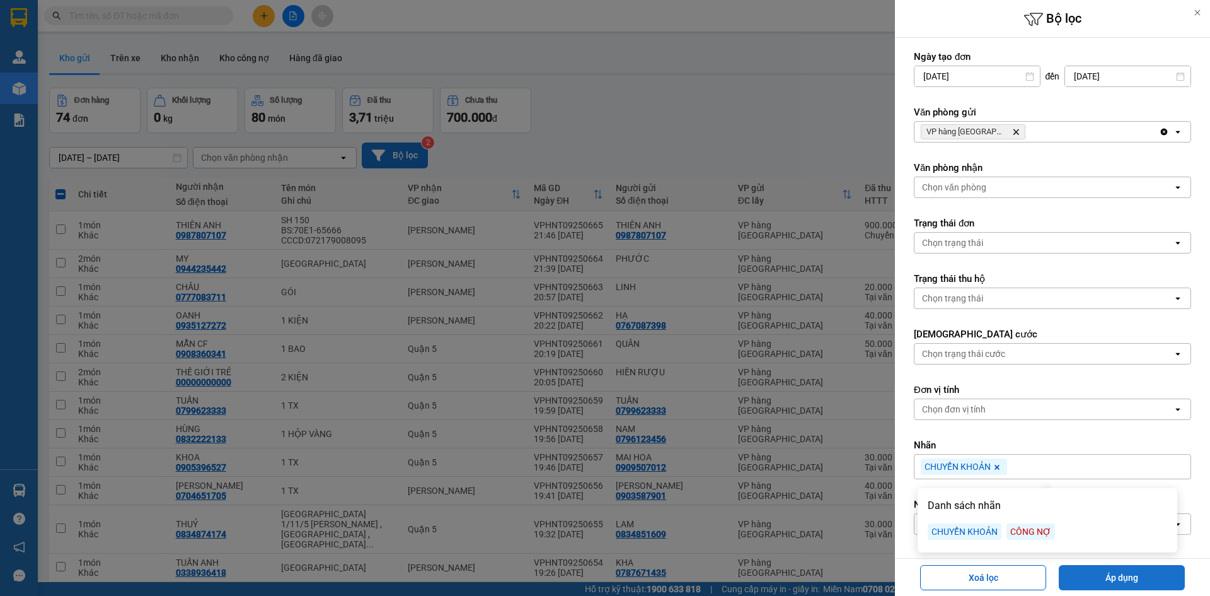
click at [1098, 570] on button "Áp dụng" at bounding box center [1122, 577] width 126 height 25
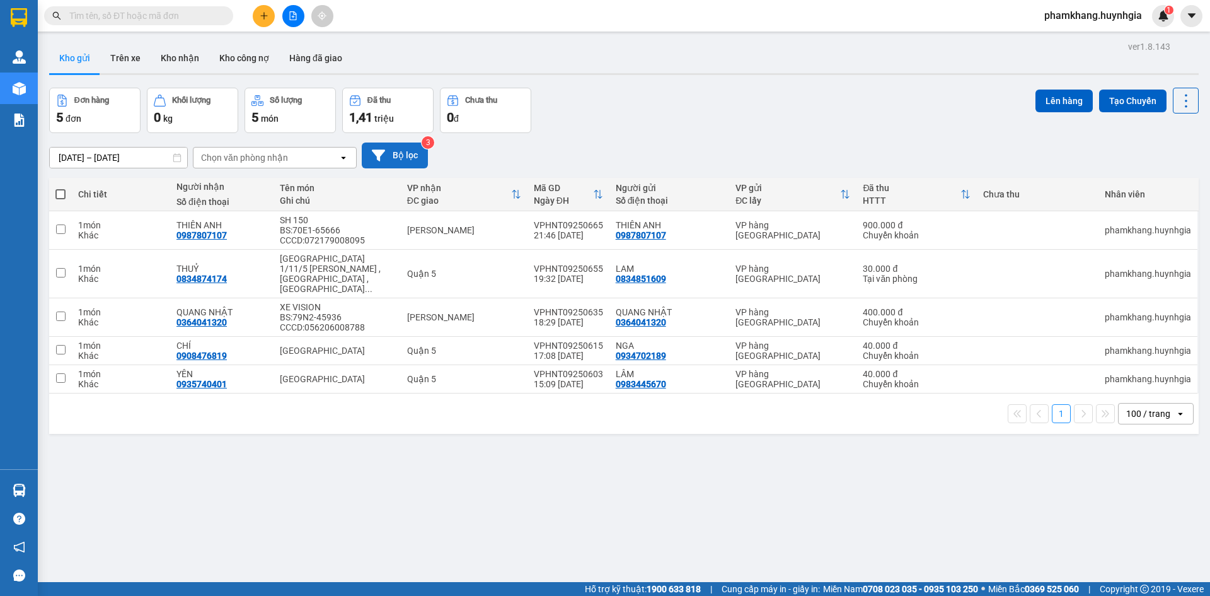
click at [419, 162] on button "Bộ lọc" at bounding box center [395, 155] width 66 height 26
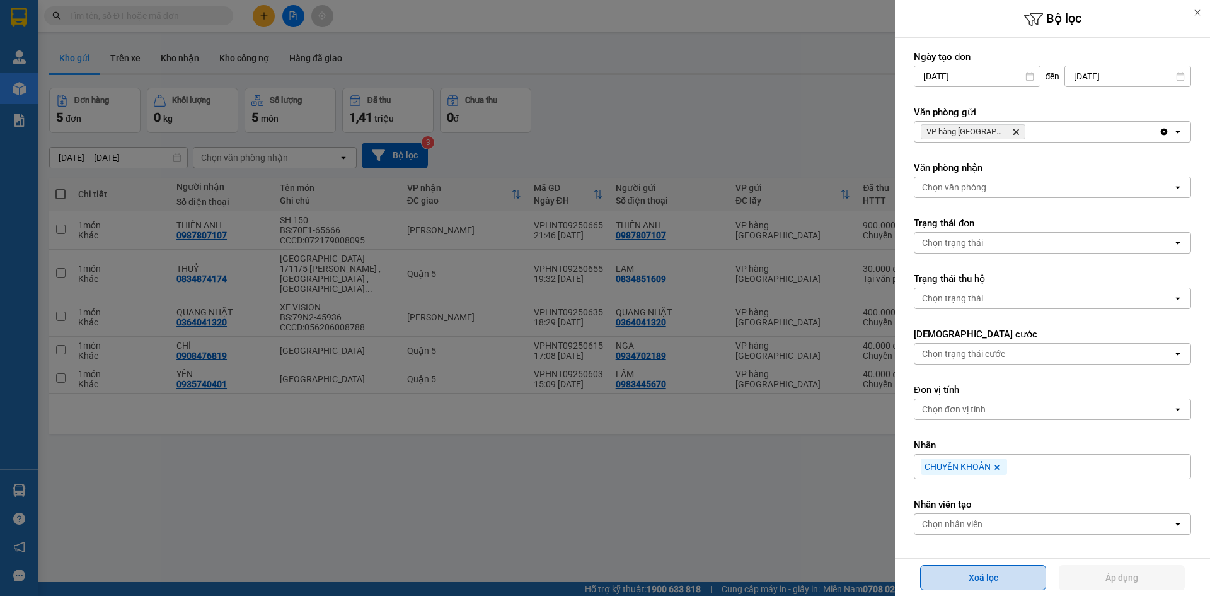
click at [970, 576] on button "Xoá lọc" at bounding box center [983, 577] width 126 height 25
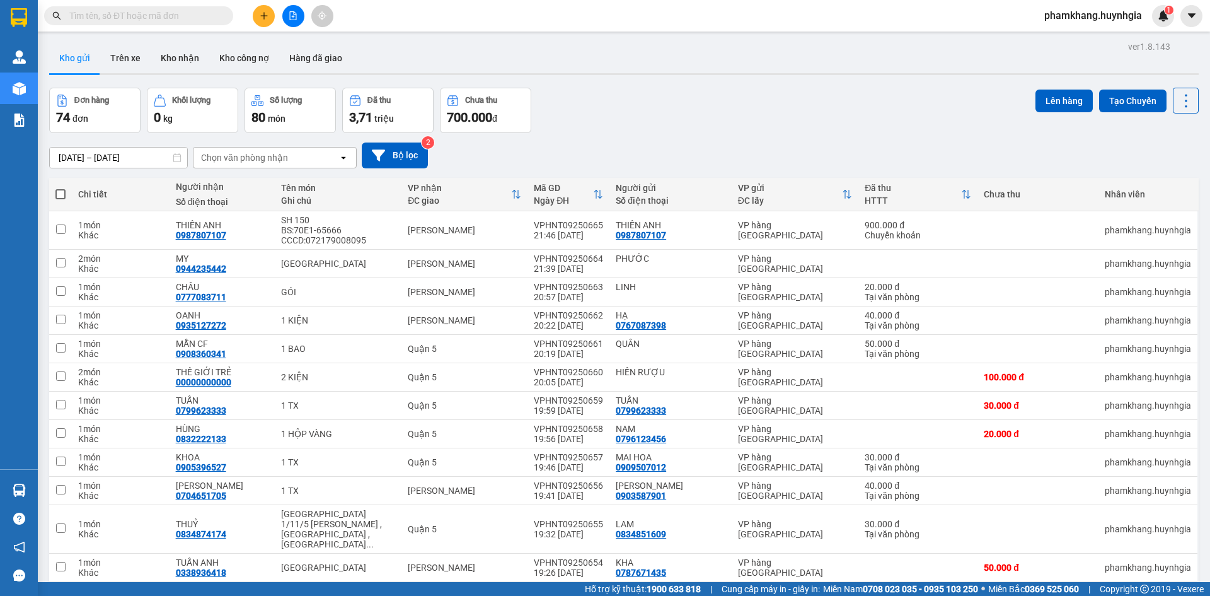
click at [929, 140] on div "[DATE] – [DATE] Press the down arrow key to interact with the calendar and sele…" at bounding box center [624, 155] width 1150 height 45
click at [870, 146] on div "[DATE] – [DATE] Press the down arrow key to interact with the calendar and sele…" at bounding box center [624, 155] width 1150 height 26
click at [417, 151] on button "Bộ lọc" at bounding box center [395, 155] width 66 height 26
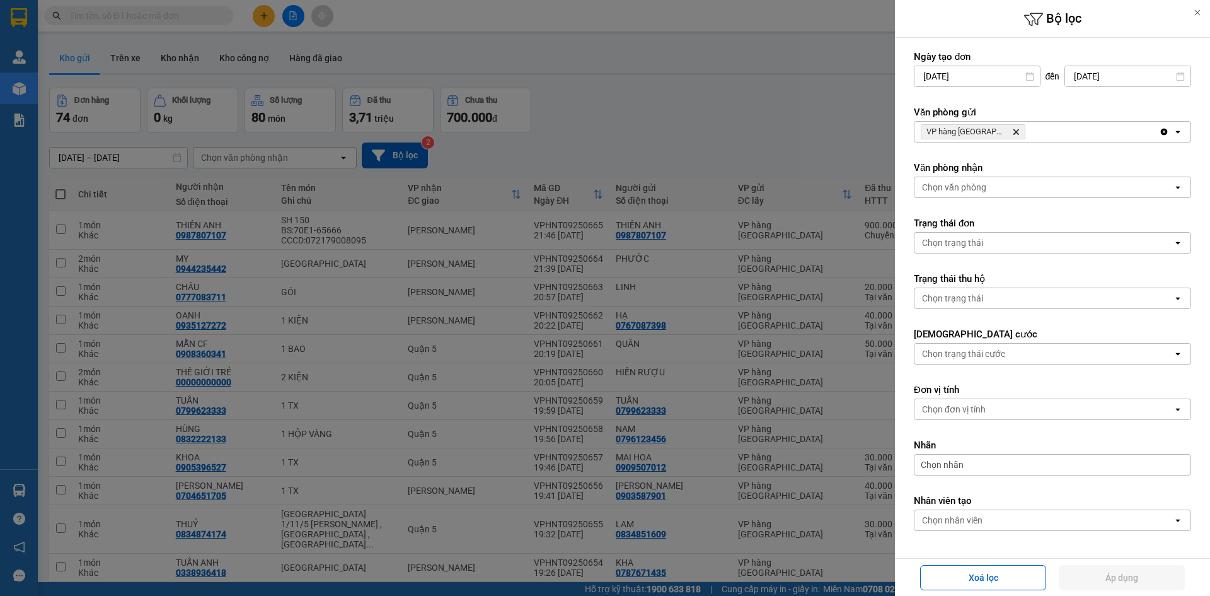
click at [758, 104] on div at bounding box center [605, 298] width 1210 height 596
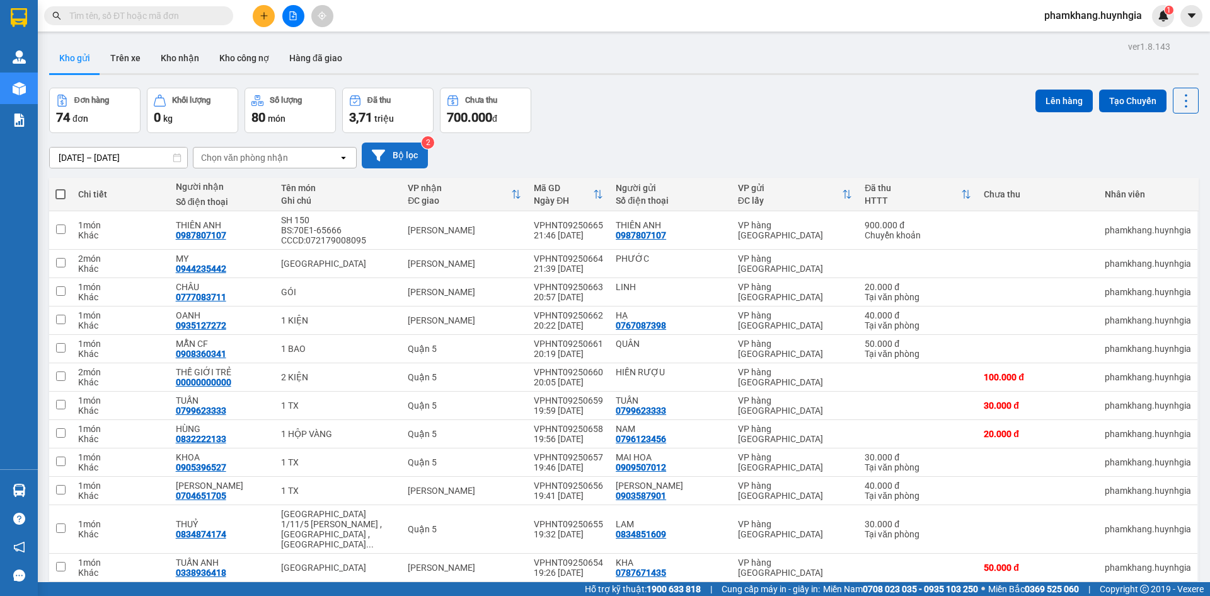
click at [424, 160] on button "Bộ lọc" at bounding box center [395, 155] width 66 height 26
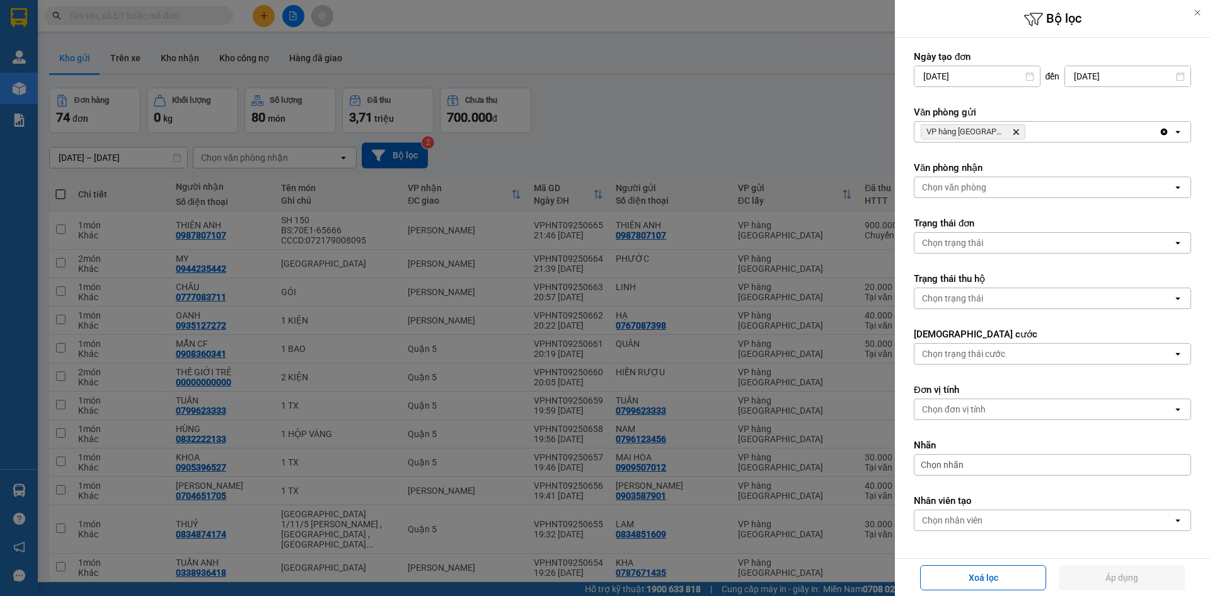
drag, startPoint x: 952, startPoint y: 468, endPoint x: 955, endPoint y: 476, distance: 8.2
click at [952, 469] on span "Chọn nhãn" at bounding box center [942, 464] width 43 height 13
drag, startPoint x: 980, startPoint y: 531, endPoint x: 1025, endPoint y: 559, distance: 52.7
click at [981, 531] on div "CHUYỂN KHOẢN" at bounding box center [965, 527] width 74 height 16
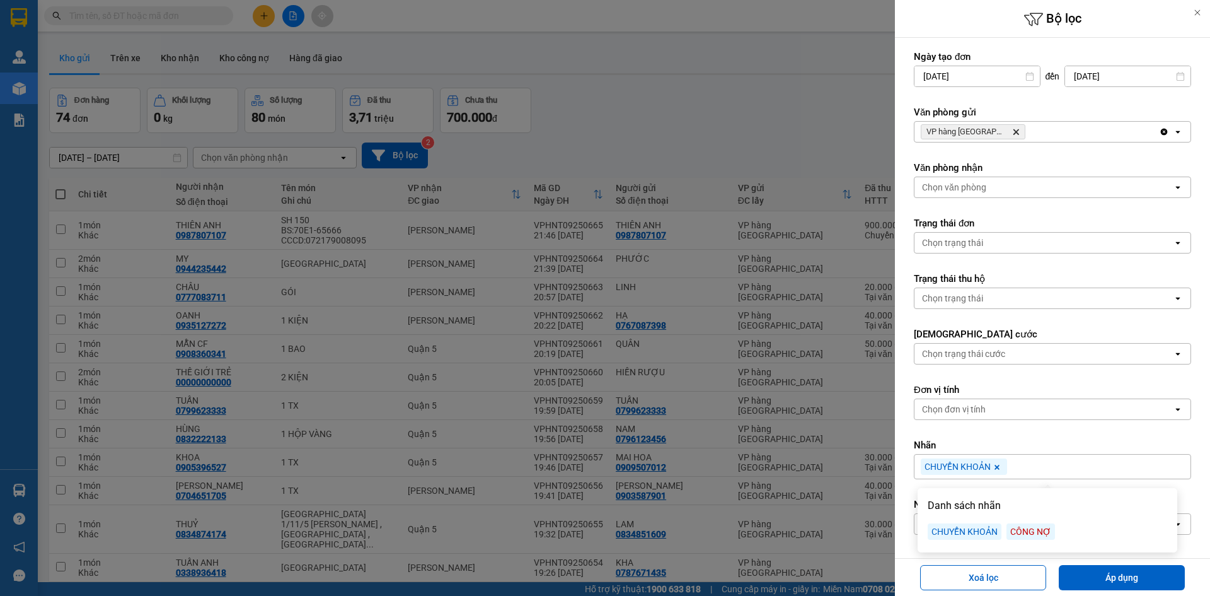
click at [1091, 577] on button "Áp dụng" at bounding box center [1122, 577] width 126 height 25
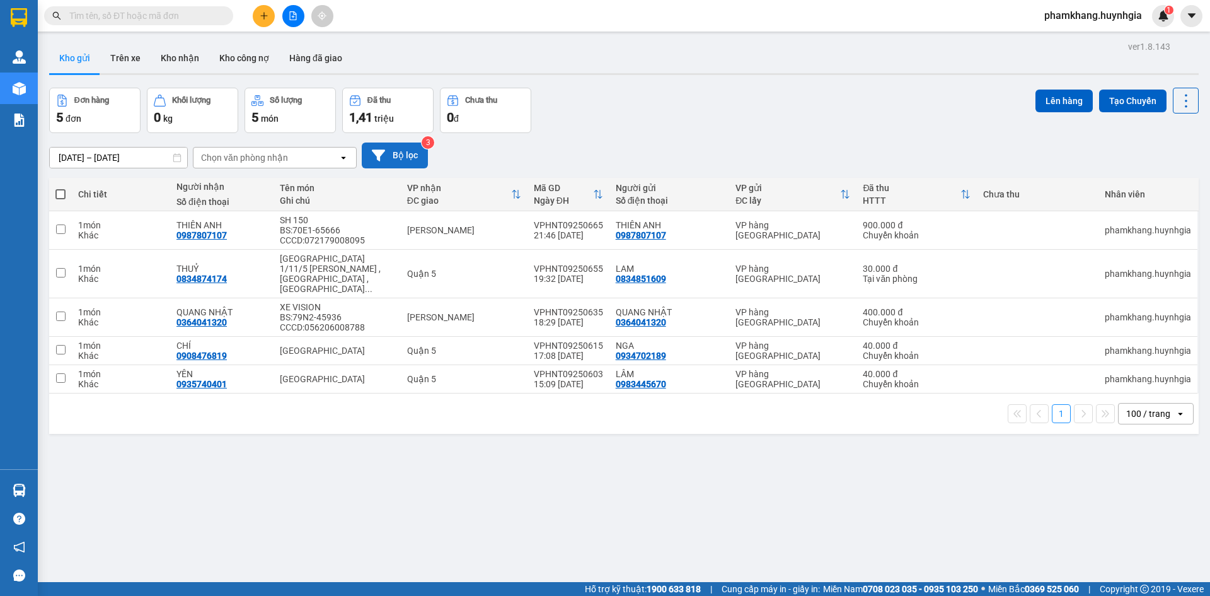
click at [420, 142] on button "Bộ lọc" at bounding box center [395, 155] width 66 height 26
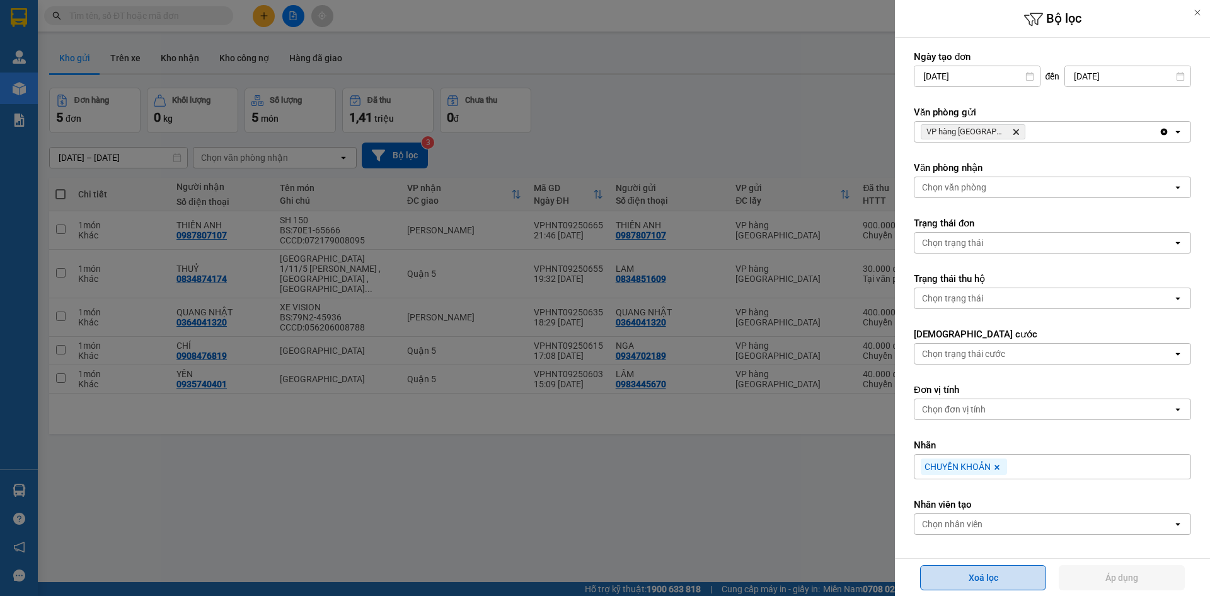
click at [1007, 576] on button "Xoá lọc" at bounding box center [983, 577] width 126 height 25
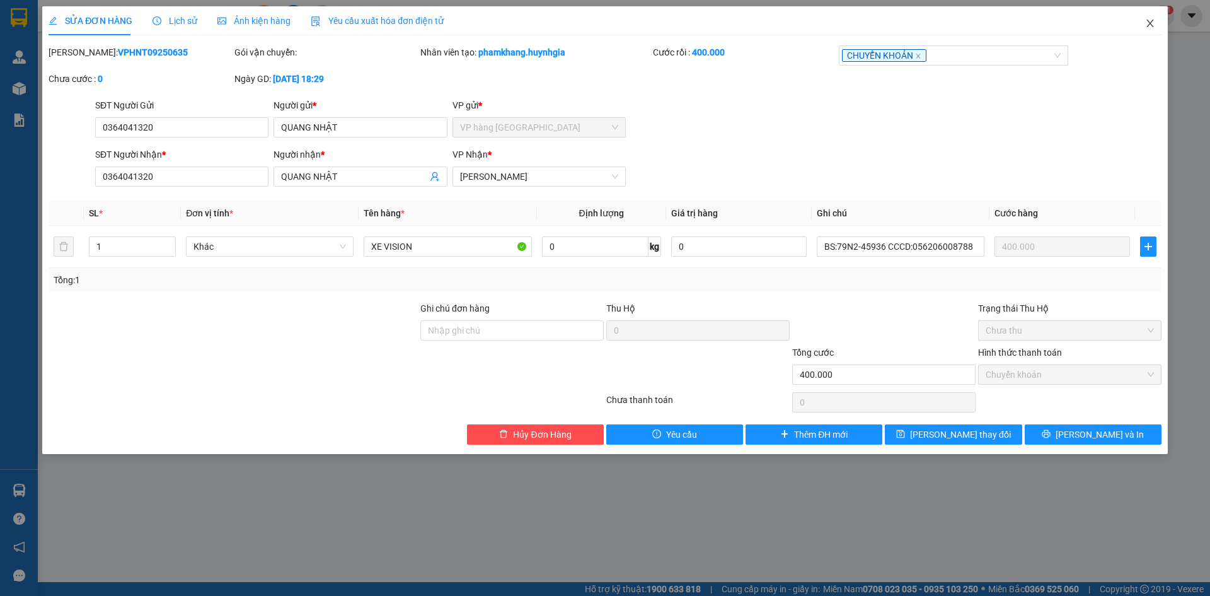
click at [1153, 16] on span "Close" at bounding box center [1150, 23] width 35 height 35
click at [1152, 25] on div "phamkhang.huynhgia 1" at bounding box center [1104, 16] width 140 height 22
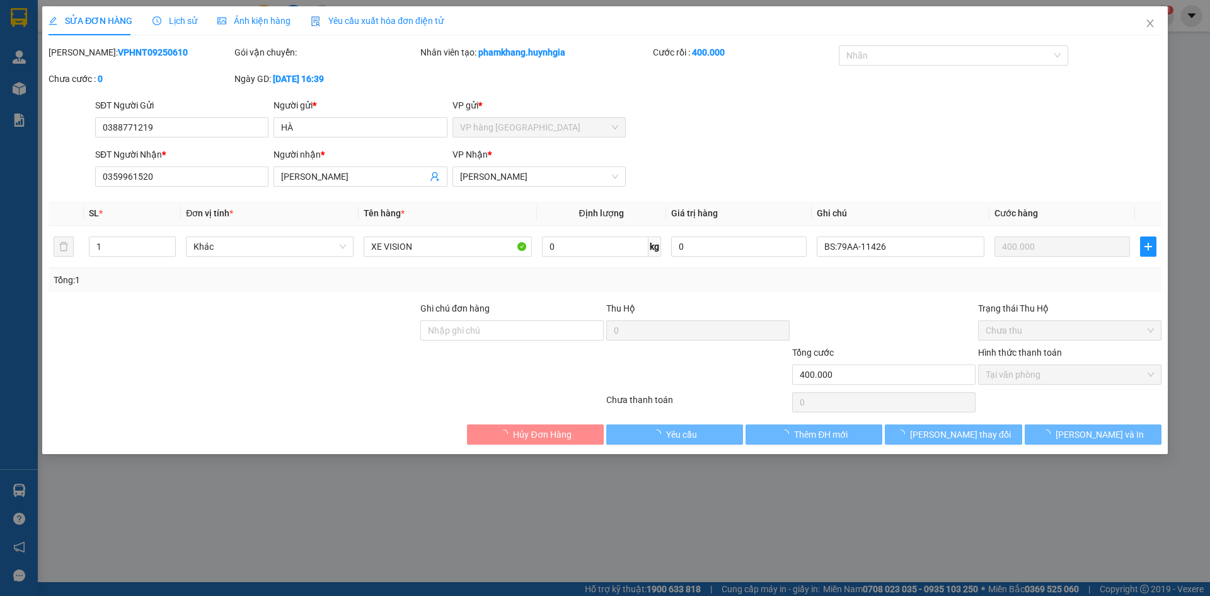
type input "0388771219"
type input "HÀ"
type input "0359961520"
type input "[PERSON_NAME]"
type input "400.000"
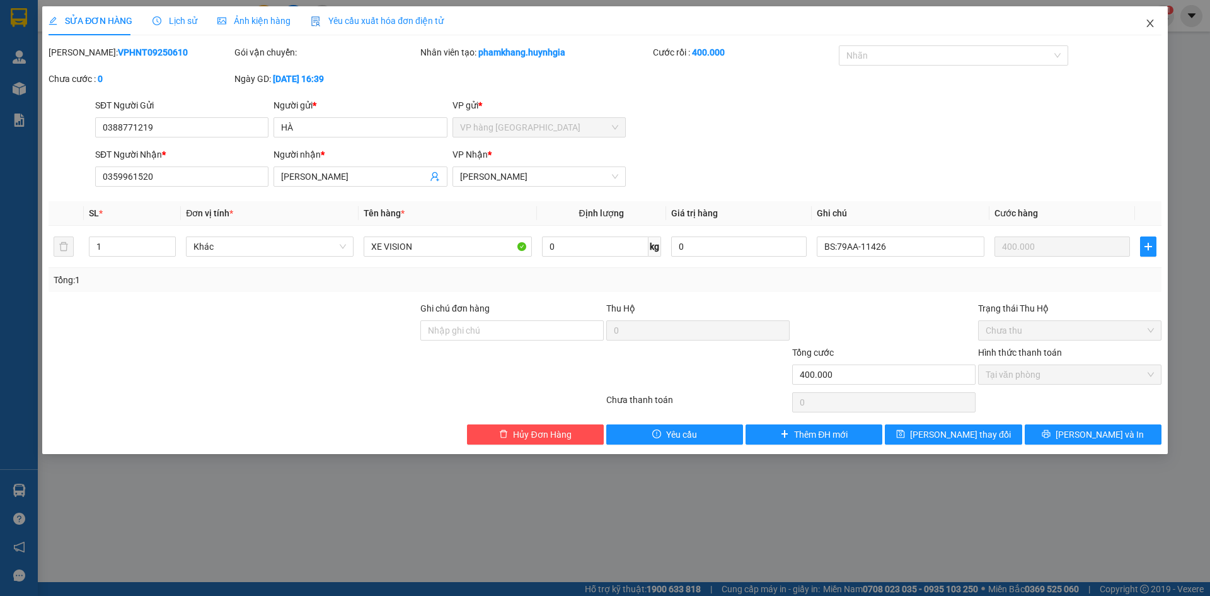
click at [1154, 29] on span "Close" at bounding box center [1150, 23] width 35 height 35
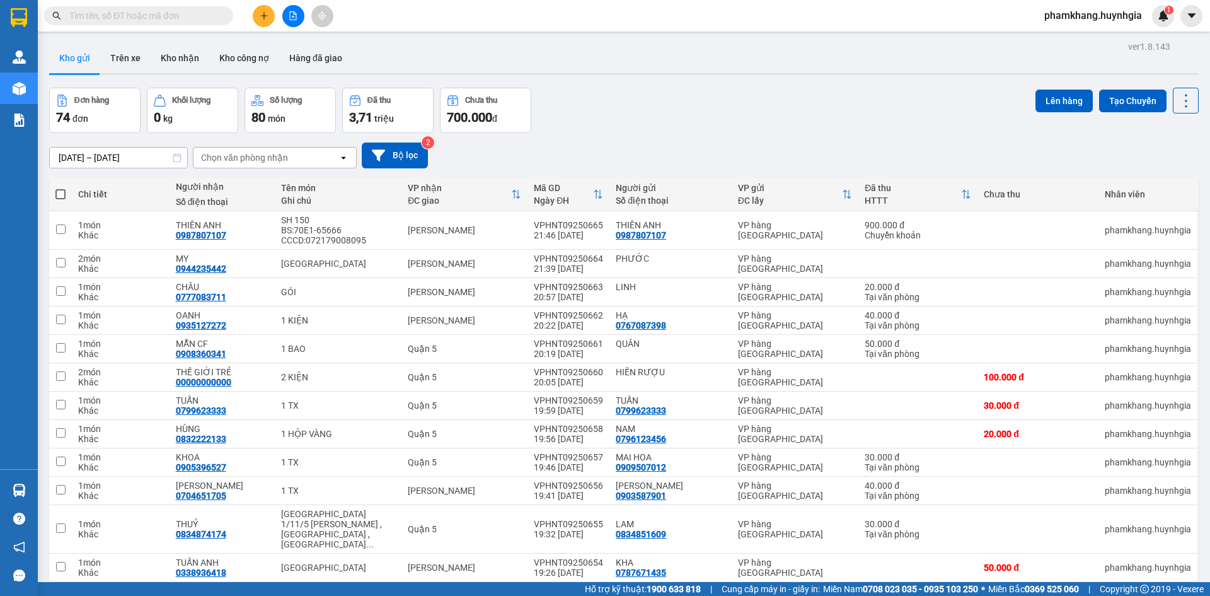
click at [63, 200] on label at bounding box center [60, 194] width 10 height 13
click at [61, 188] on input "checkbox" at bounding box center [61, 188] width 0 height 0
checkbox input "true"
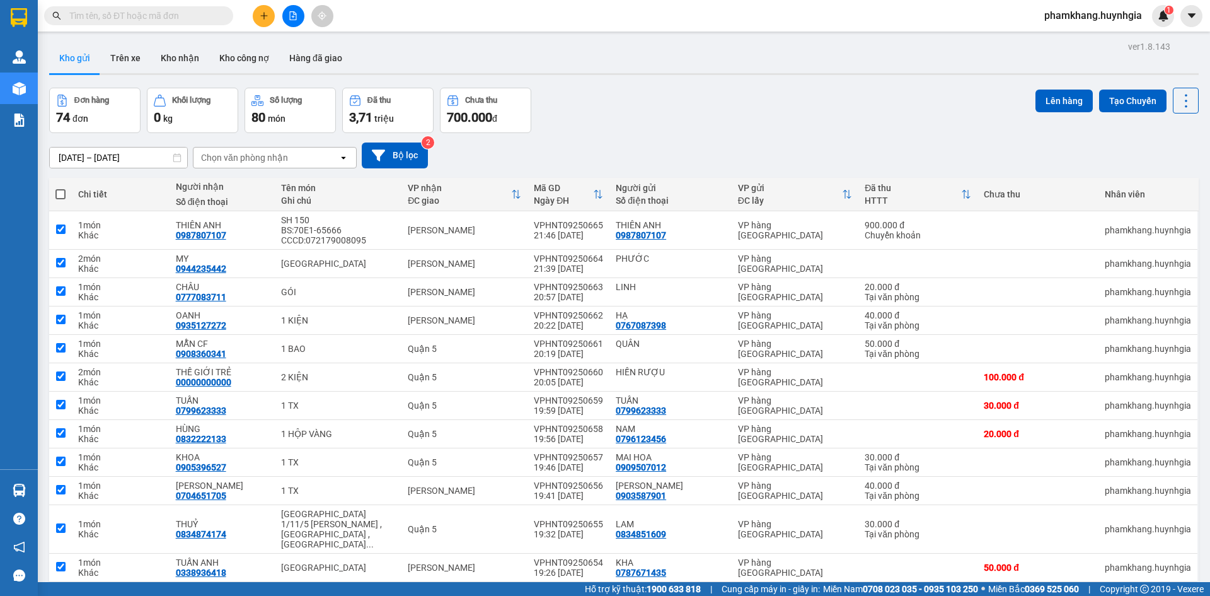
checkbox input "true"
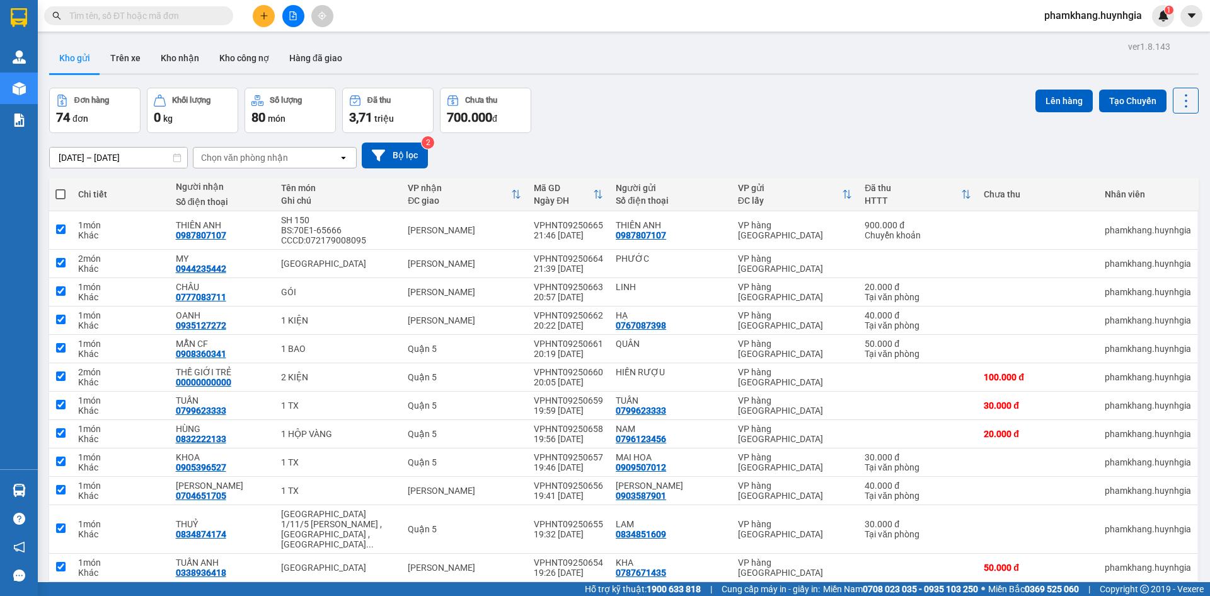
checkbox input "true"
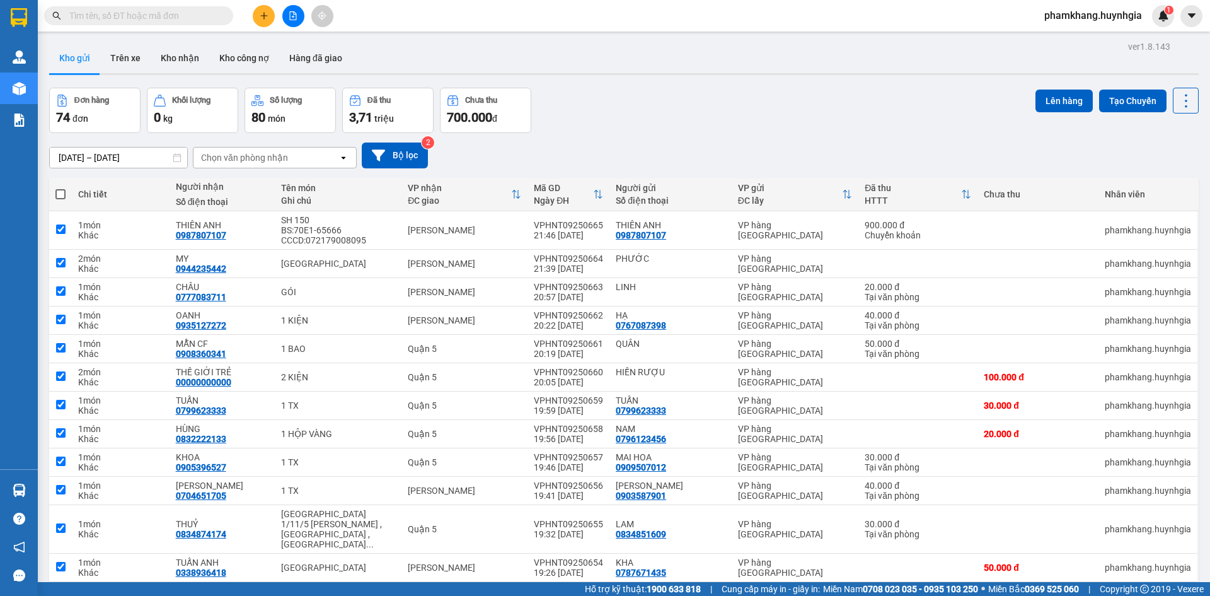
checkbox input "true"
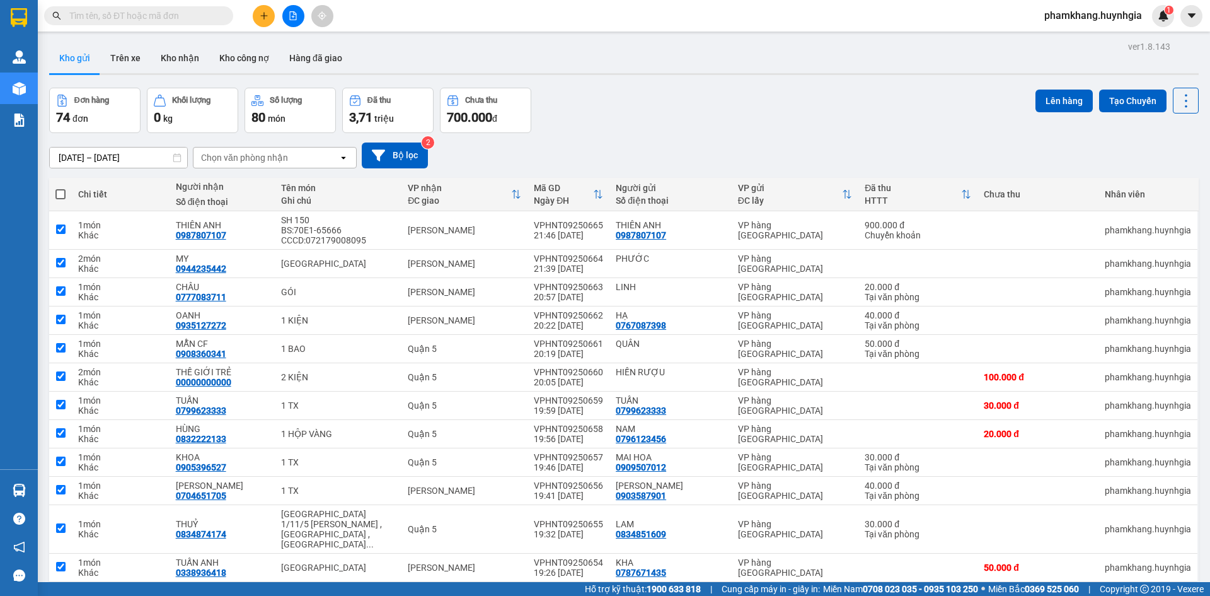
checkbox input "true"
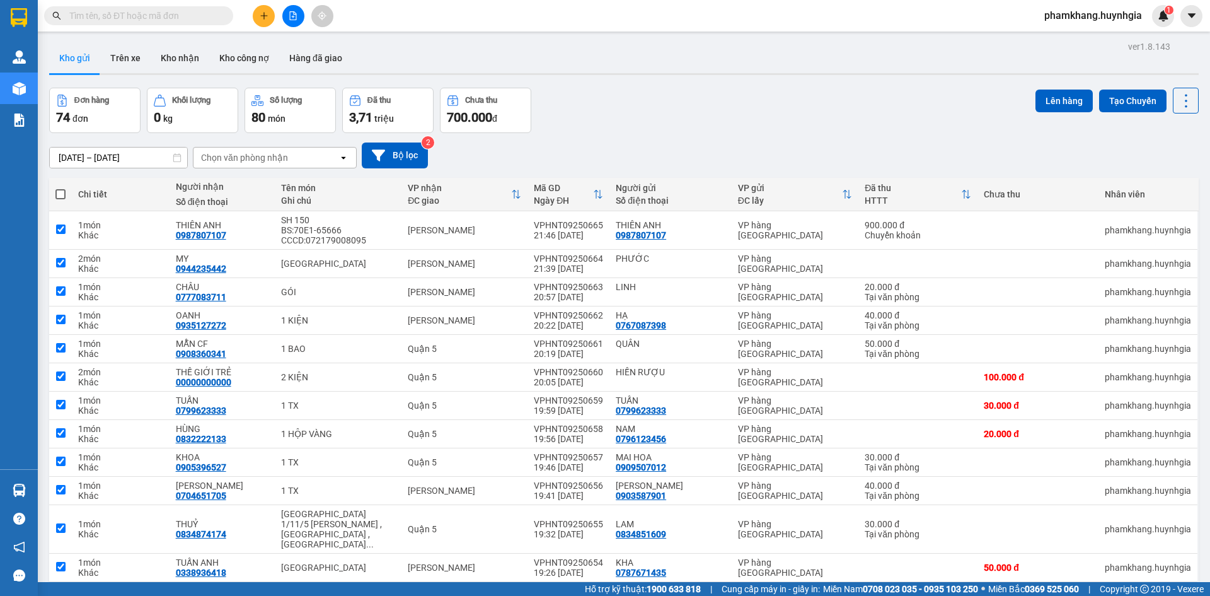
checkbox input "true"
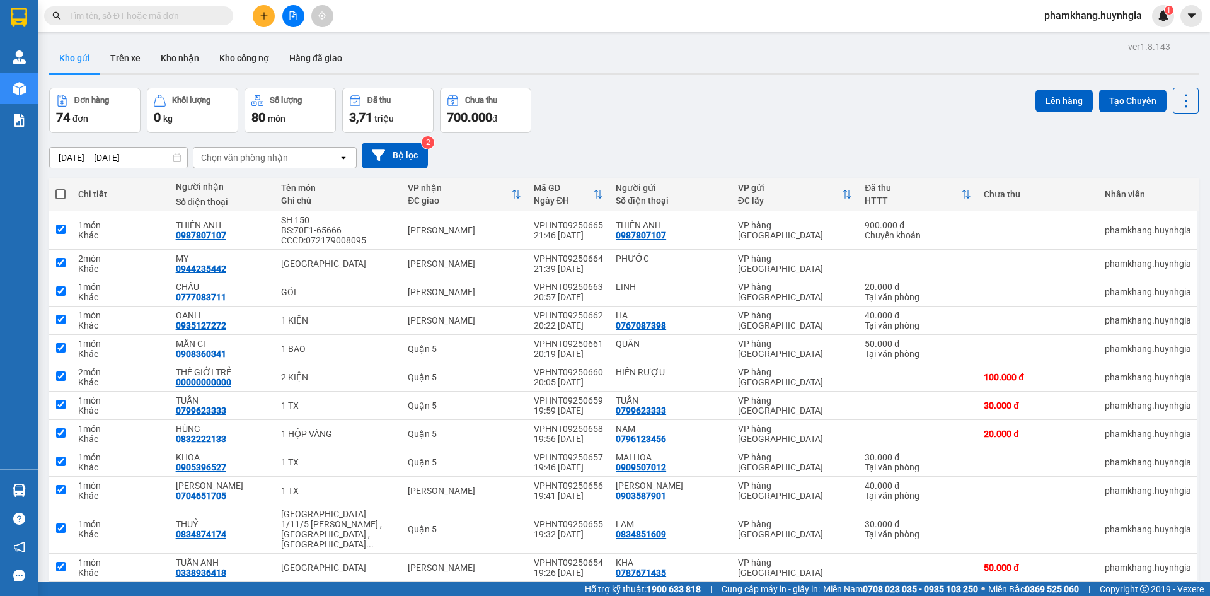
checkbox input "true"
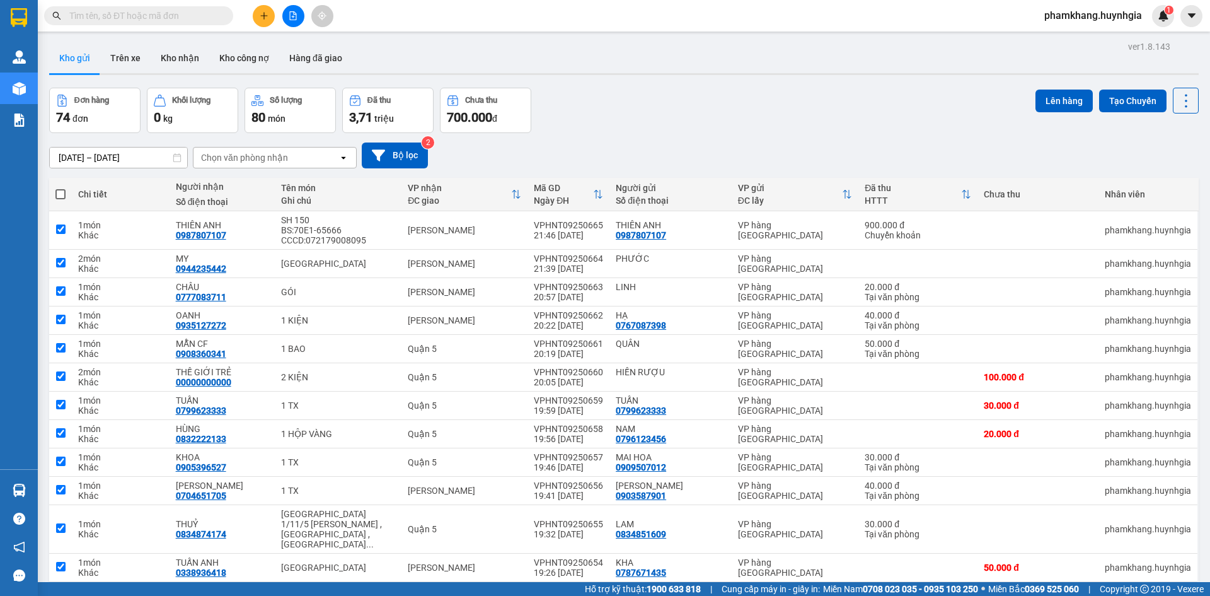
checkbox input "true"
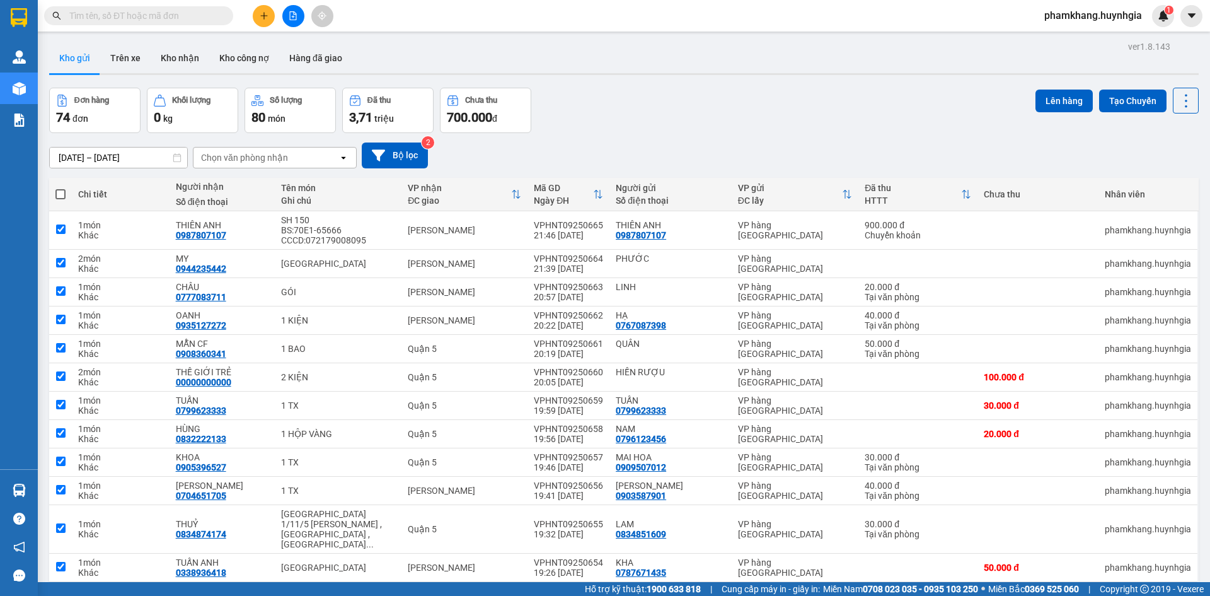
checkbox input "true"
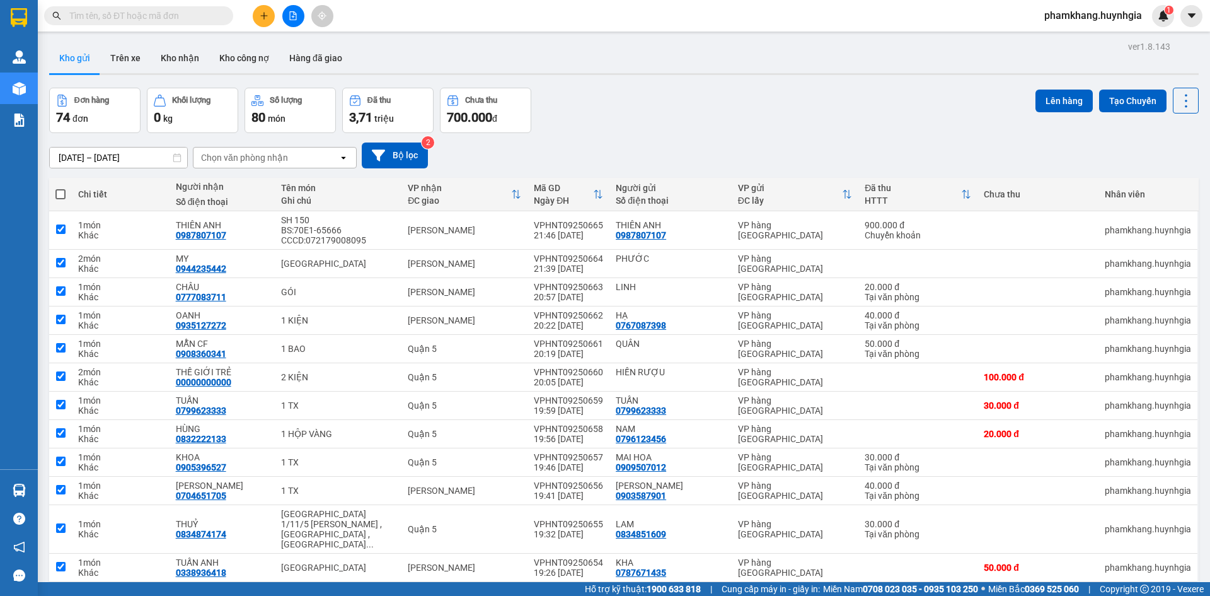
checkbox input "true"
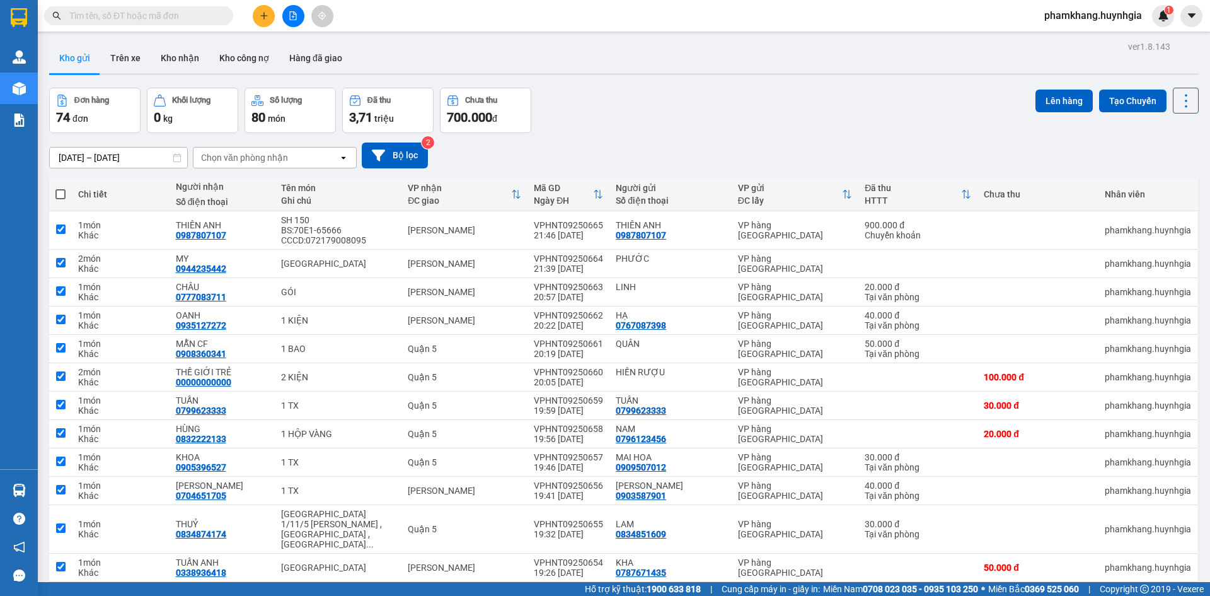
checkbox input "true"
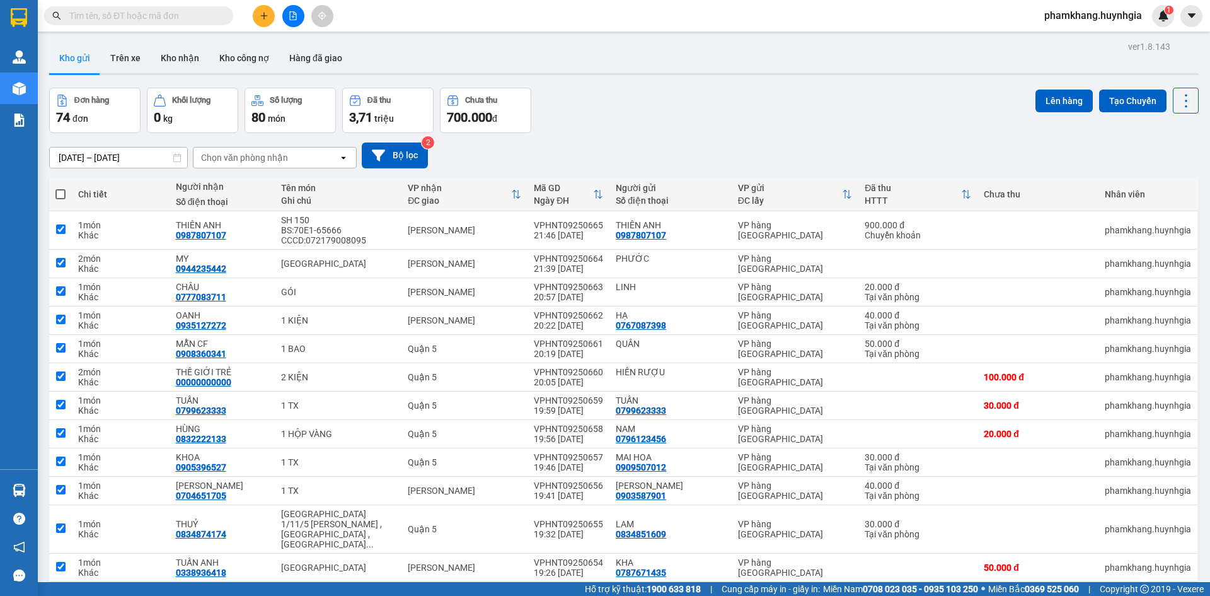
checkbox input "true"
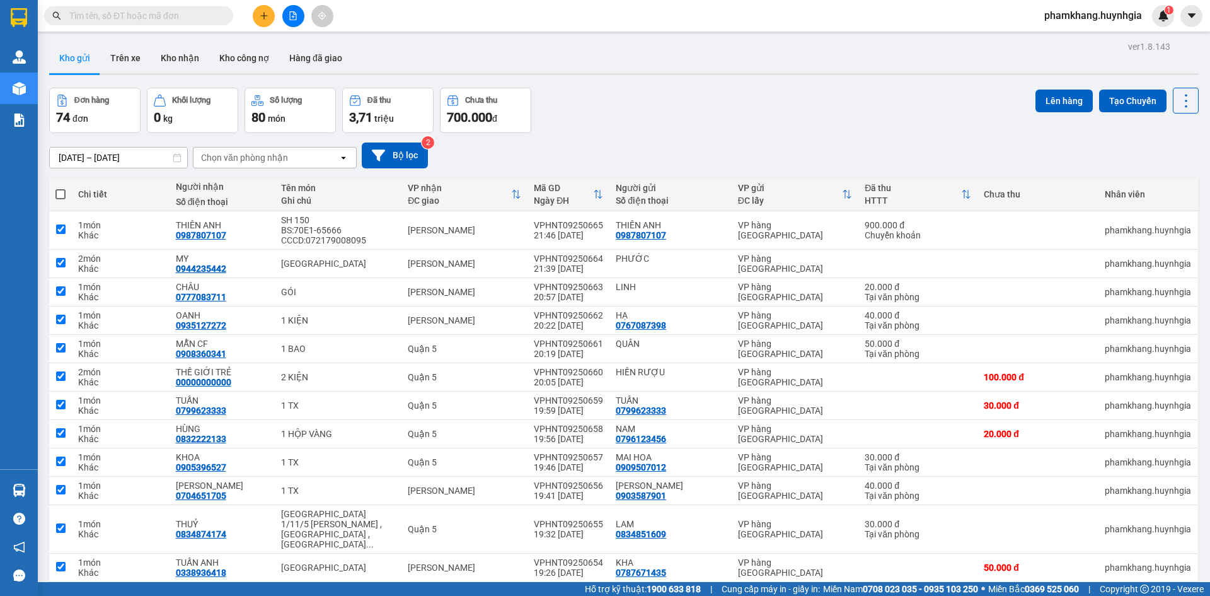
checkbox input "true"
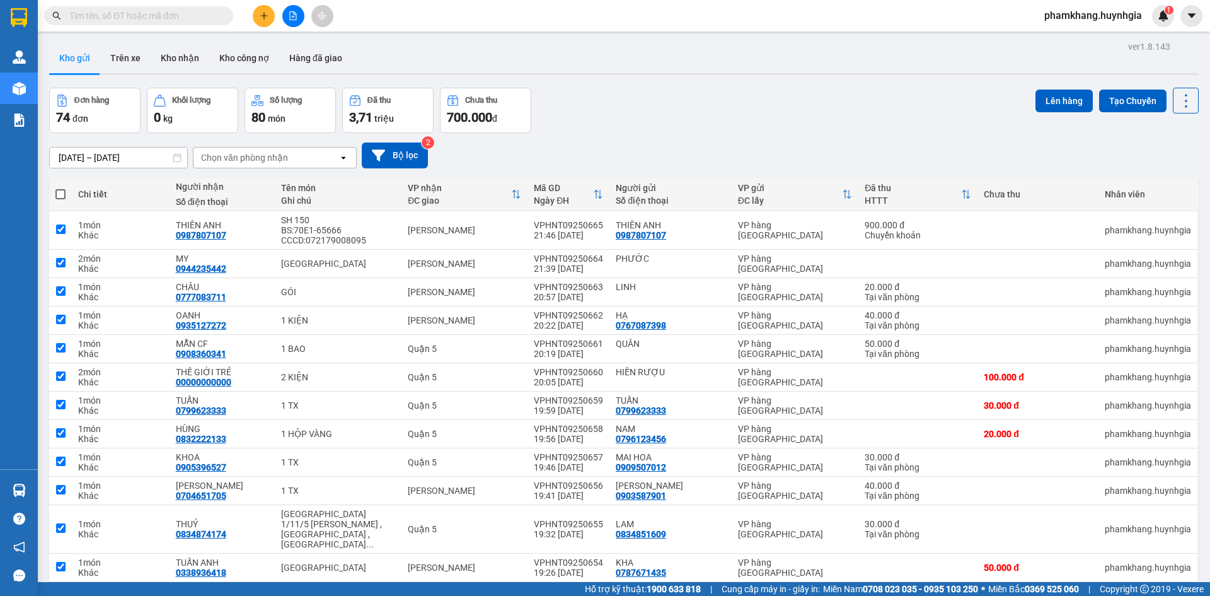
checkbox input "true"
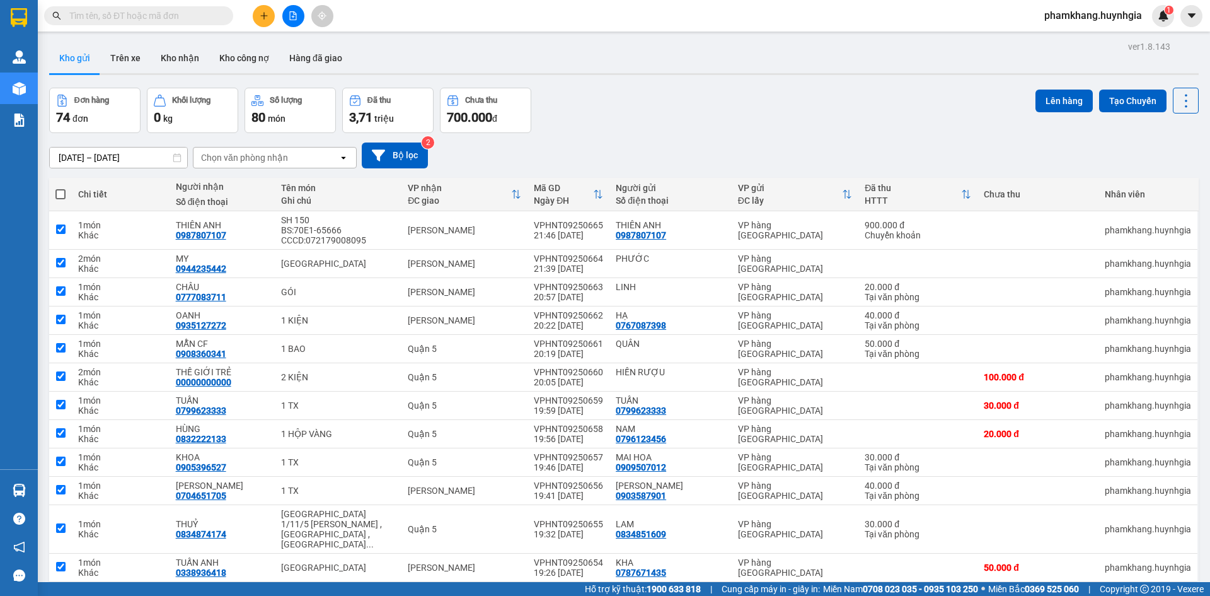
checkbox input "true"
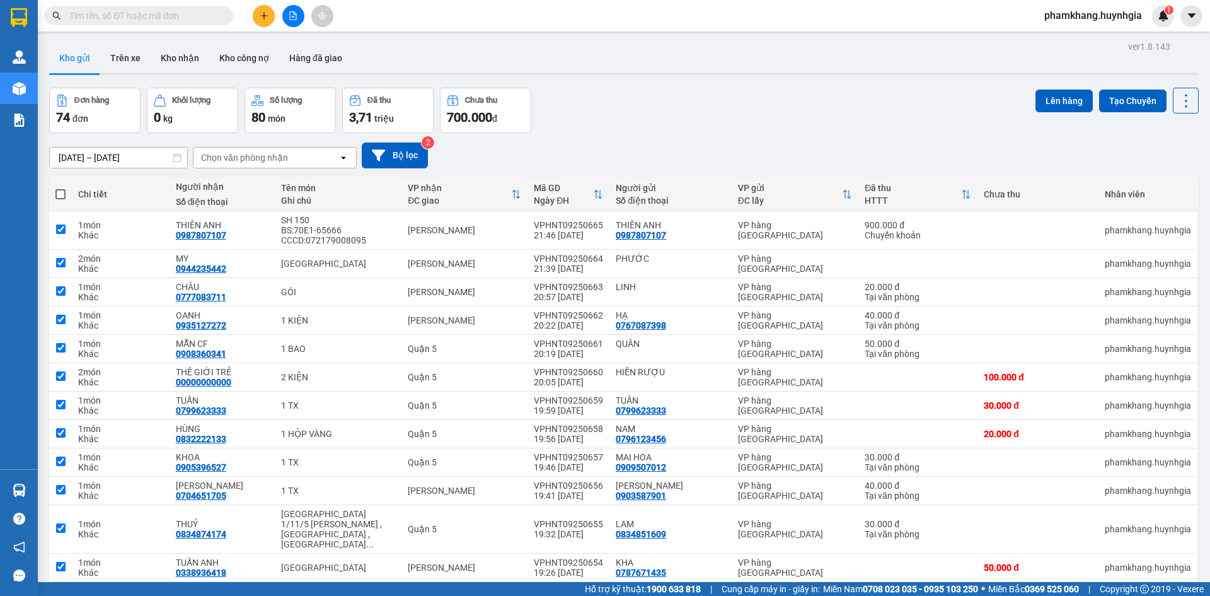
checkbox input "true"
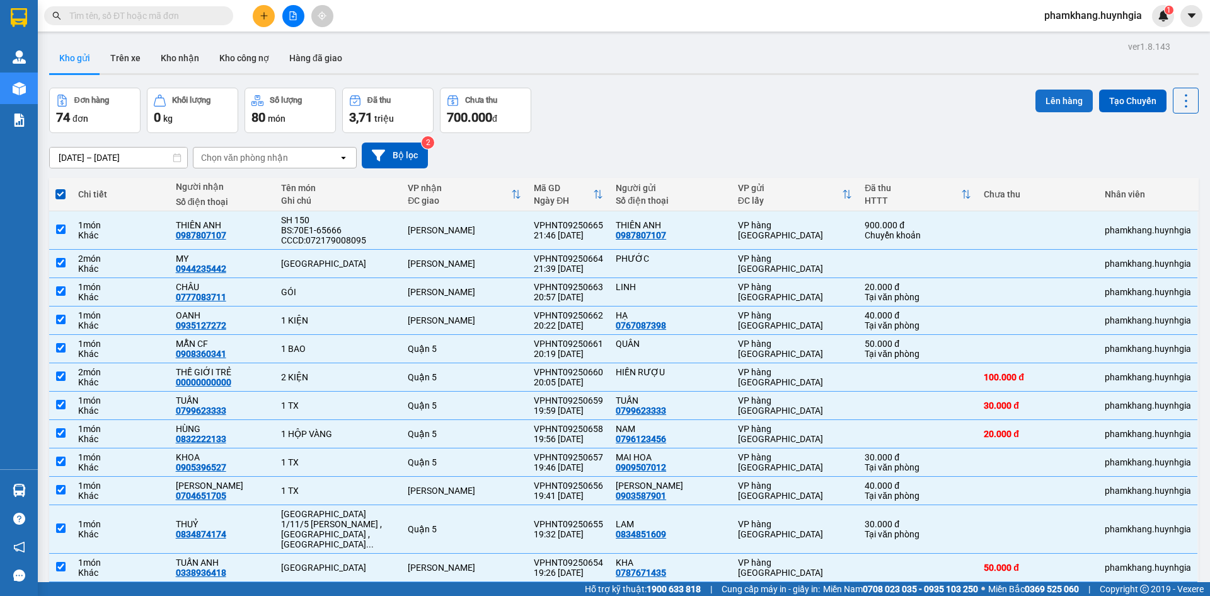
click at [1058, 100] on button "Lên hàng" at bounding box center [1064, 101] width 57 height 23
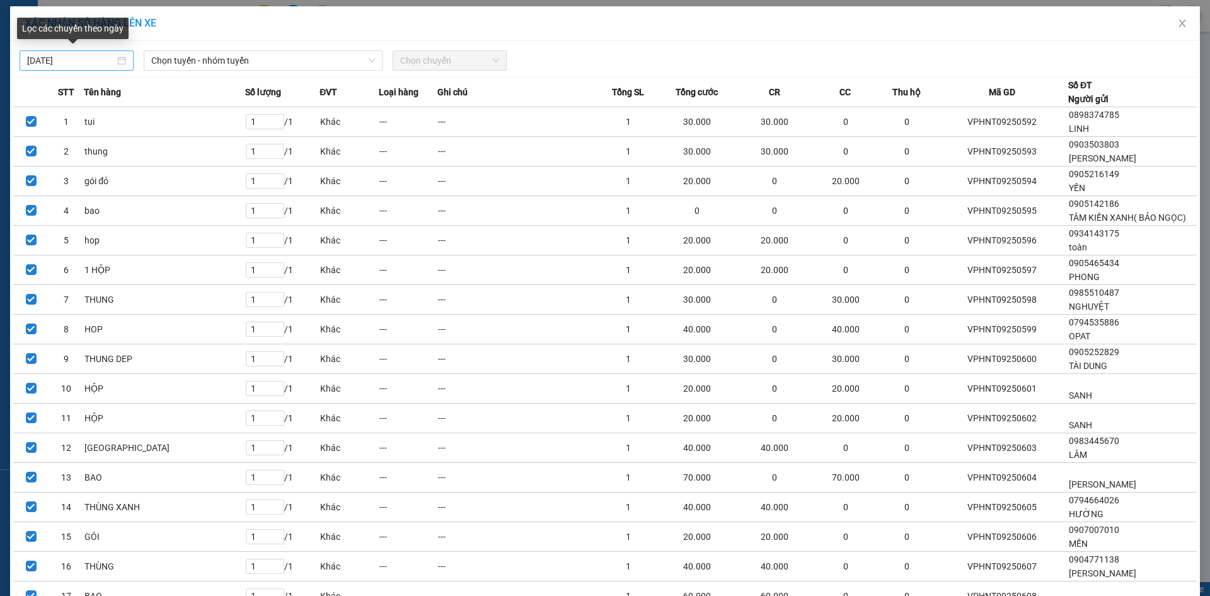
click at [76, 58] on body "Kết quả tìm kiếm ( 0 ) Bộ lọc No Data phamkhang.huynhgia 1 Quản Lý Kho hàng mới…" at bounding box center [605, 298] width 1210 height 596
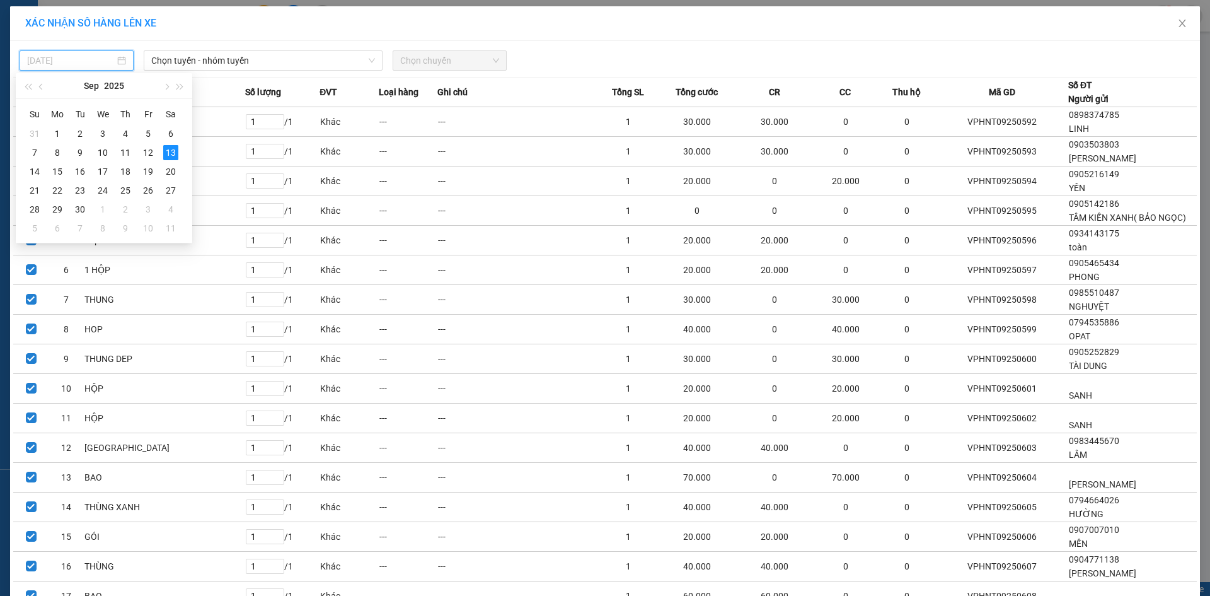
type input "[DATE]"
click at [309, 67] on span "Chọn tuyến - nhóm tuyến" at bounding box center [263, 60] width 224 height 19
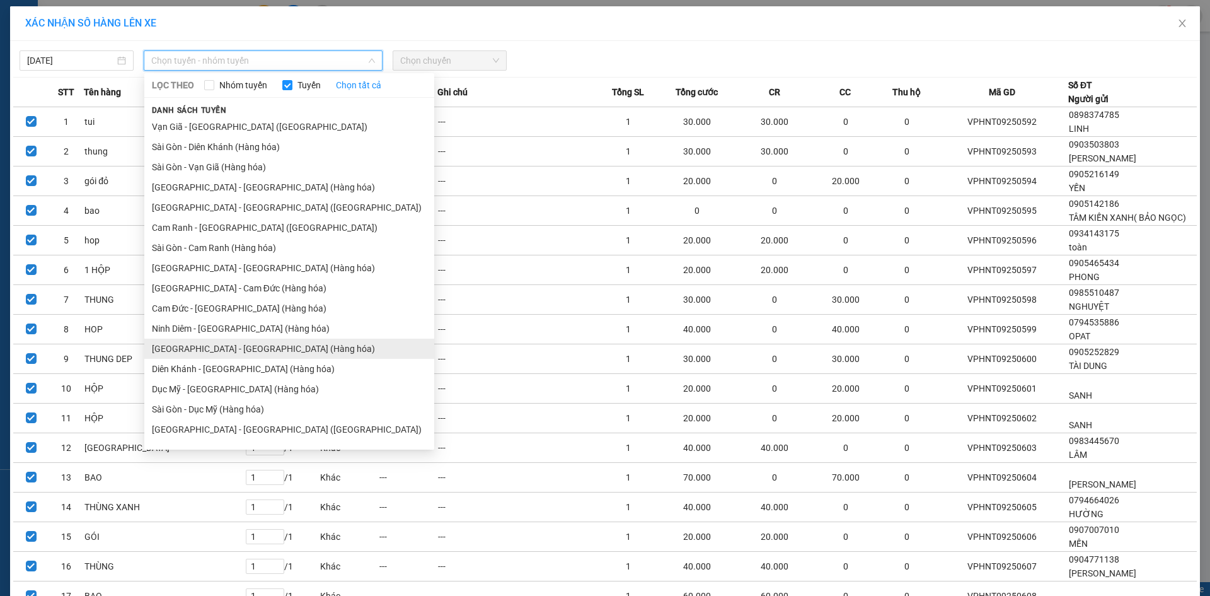
click at [258, 352] on li "Nha Trang - Sài Gòn (Hàng hóa)" at bounding box center [289, 349] width 290 height 20
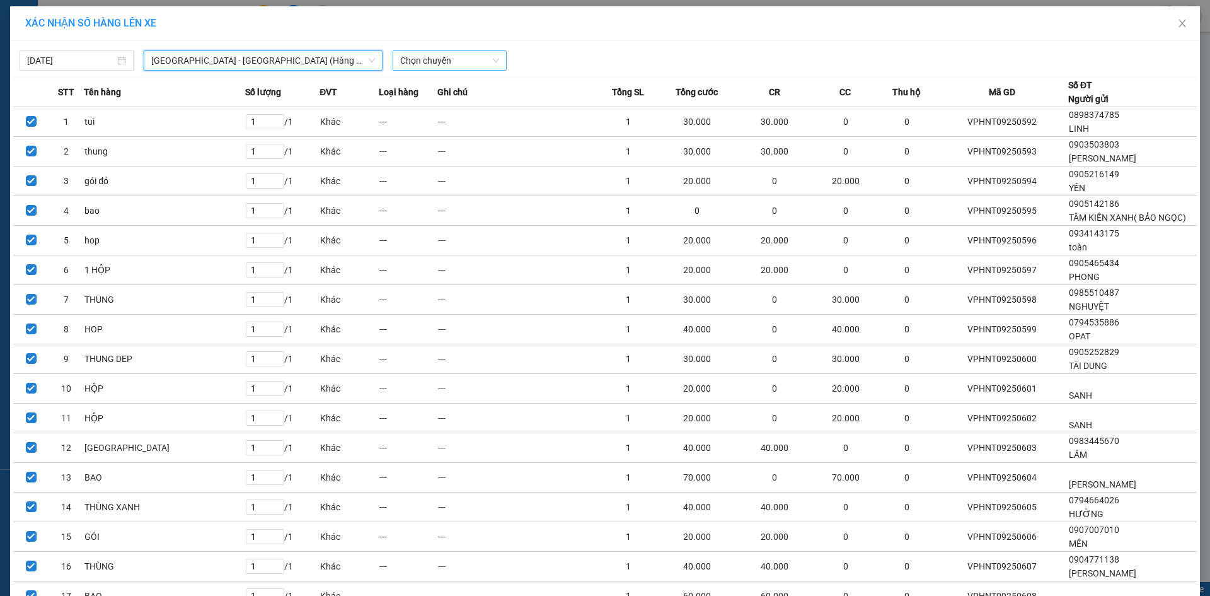
click at [457, 62] on span "Chọn chuyến" at bounding box center [449, 60] width 99 height 19
click at [448, 112] on div "22:00" at bounding box center [445, 106] width 98 height 14
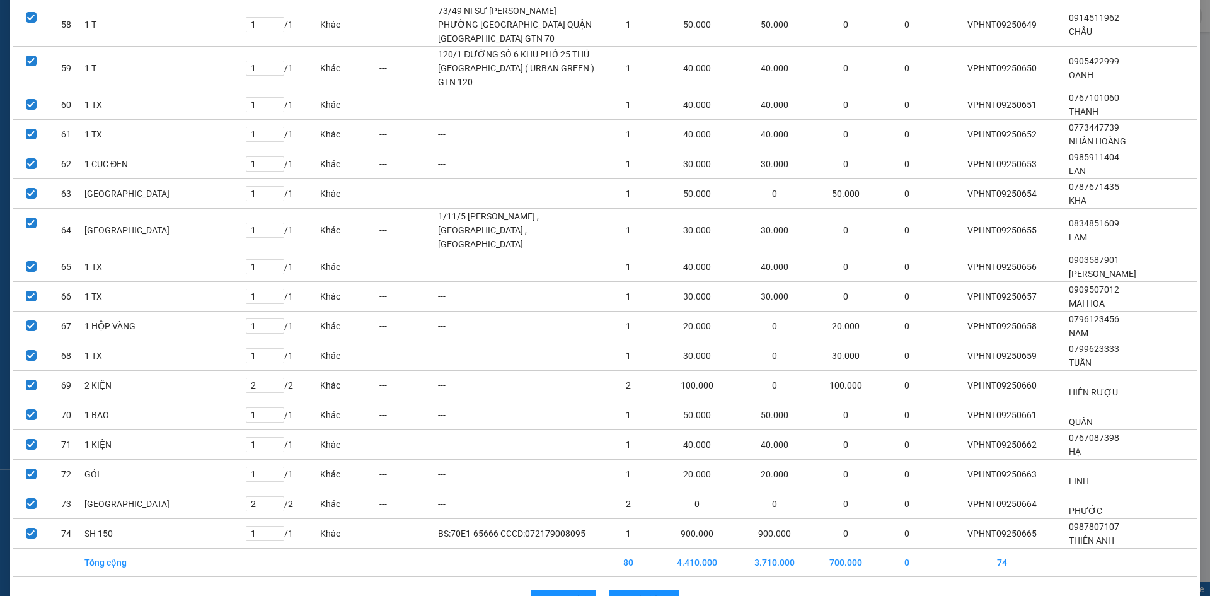
scroll to position [1811, 0]
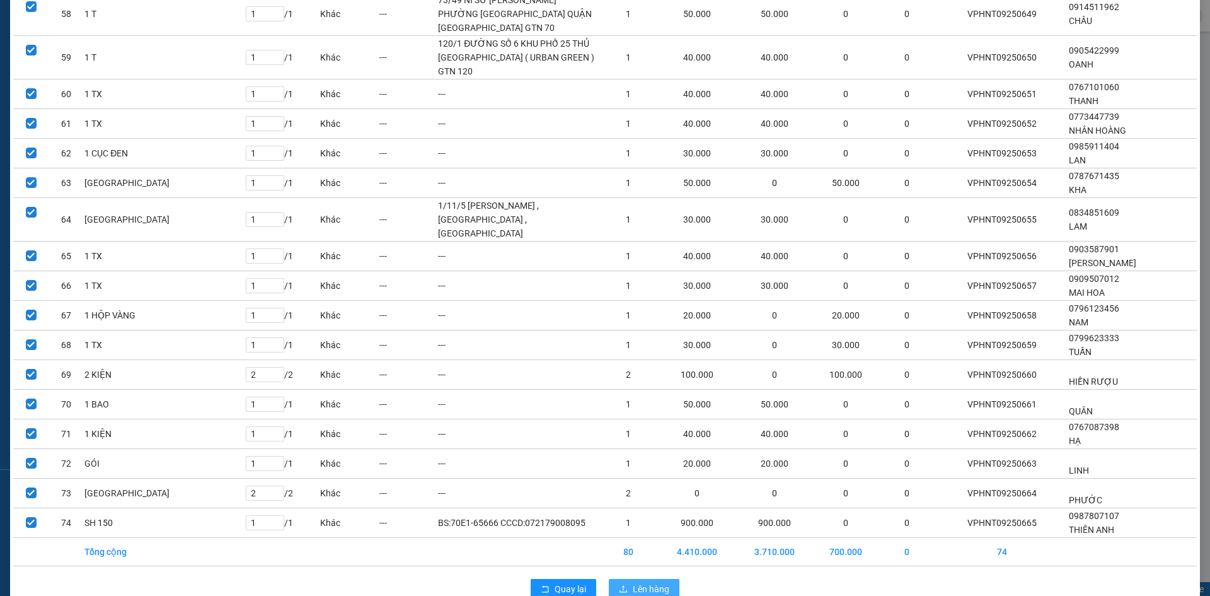
click at [641, 582] on span "Lên hàng" at bounding box center [651, 589] width 37 height 14
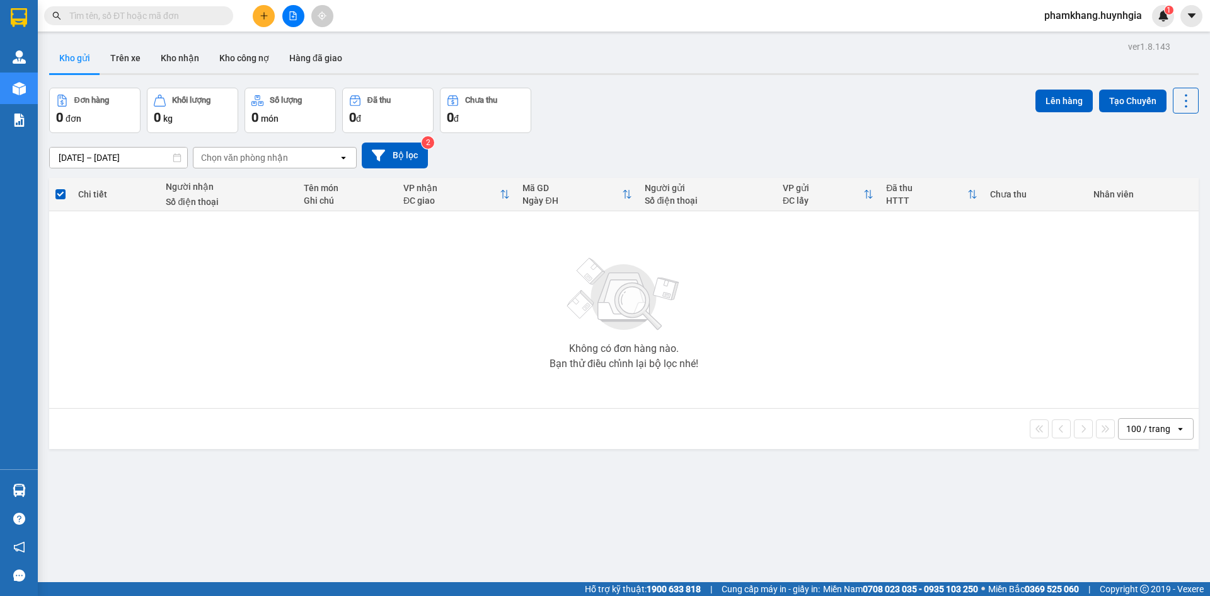
click at [975, 114] on div "Đơn hàng 0 đơn Khối lượng 0 kg Số lượng 0 món Đã thu 0 đ Chưa thu 0 đ Lên hàng …" at bounding box center [624, 110] width 1150 height 45
